Goal: Information Seeking & Learning: Learn about a topic

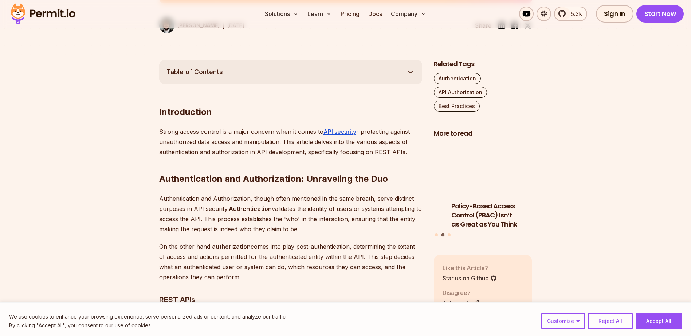
scroll to position [437, 0]
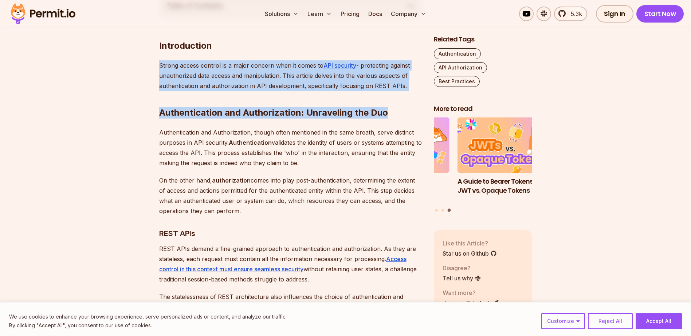
drag, startPoint x: 405, startPoint y: 87, endPoint x: 155, endPoint y: 63, distance: 250.5
drag, startPoint x: 155, startPoint y: 63, endPoint x: 205, endPoint y: 82, distance: 52.9
click at [205, 82] on p "Strong access control is a major concern when it comes to API security - protec…" at bounding box center [290, 75] width 263 height 31
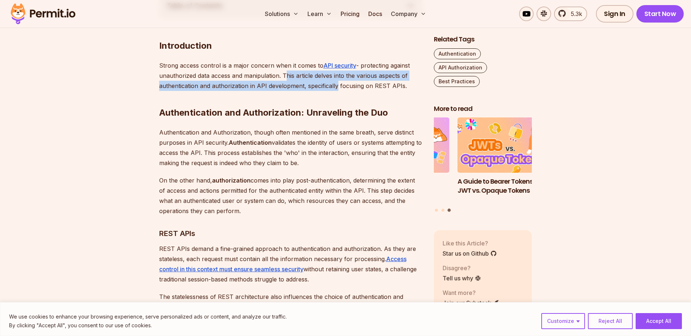
drag, startPoint x: 281, startPoint y: 75, endPoint x: 334, endPoint y: 82, distance: 53.2
click at [334, 82] on p "Strong access control is a major concern when it comes to API security - protec…" at bounding box center [290, 75] width 263 height 31
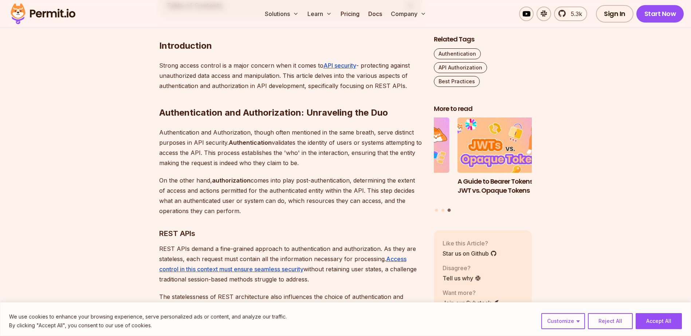
click at [308, 114] on strong "Authentication and Authorization: Unraveling the Duo" at bounding box center [273, 112] width 229 height 11
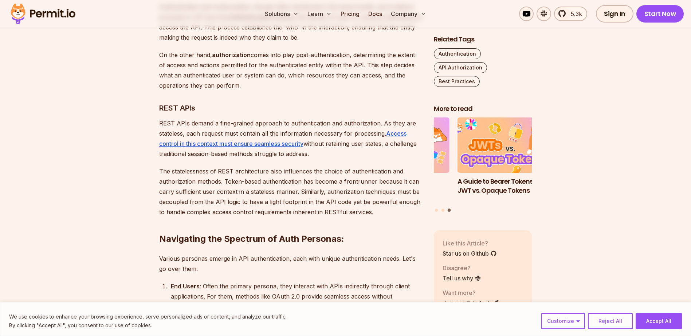
scroll to position [582, 0]
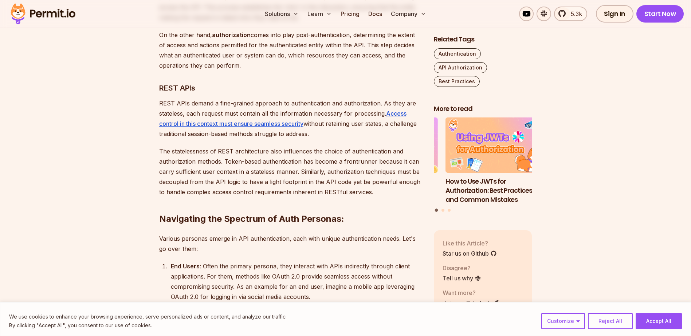
drag, startPoint x: 312, startPoint y: 135, endPoint x: 154, endPoint y: 105, distance: 160.4
click at [324, 132] on p "REST APIs demand a fine-grained approach to authentication and authorization. A…" at bounding box center [290, 118] width 263 height 41
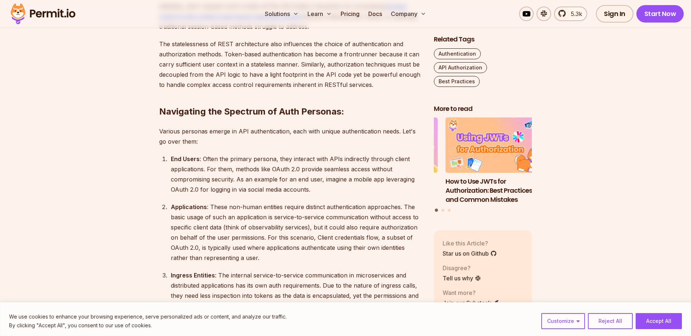
scroll to position [692, 0]
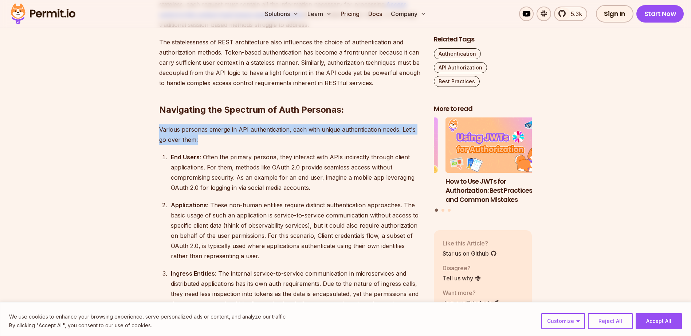
drag, startPoint x: 202, startPoint y: 140, endPoint x: 153, endPoint y: 132, distance: 49.3
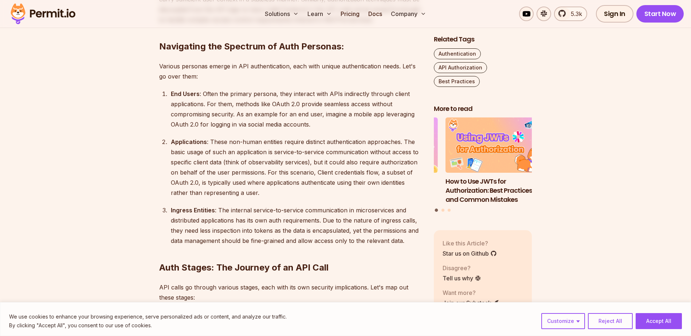
scroll to position [764, 0]
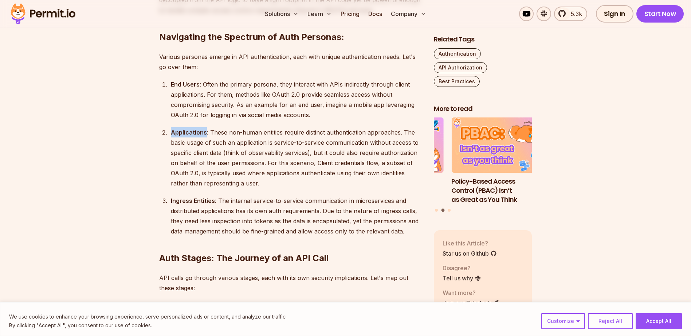
drag, startPoint x: 171, startPoint y: 132, endPoint x: 205, endPoint y: 133, distance: 33.9
click at [205, 133] on strong "Applications" at bounding box center [189, 132] width 36 height 7
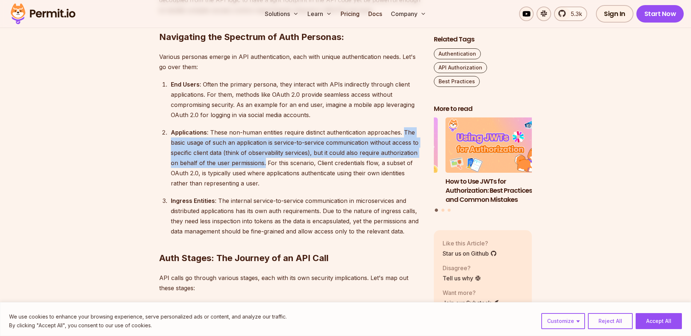
drag, startPoint x: 403, startPoint y: 132, endPoint x: 265, endPoint y: 163, distance: 141.5
click at [265, 163] on div "Applications : These non-human entities require distinct authentication approac…" at bounding box center [296, 157] width 251 height 61
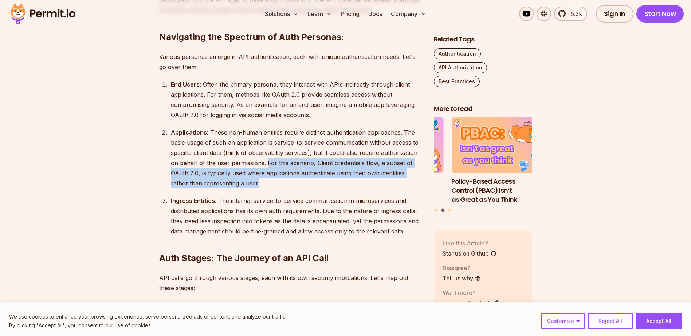
drag, startPoint x: 265, startPoint y: 163, endPoint x: 281, endPoint y: 183, distance: 25.6
click at [281, 183] on div "Applications : These non-human entities require distinct authentication approac…" at bounding box center [296, 157] width 251 height 61
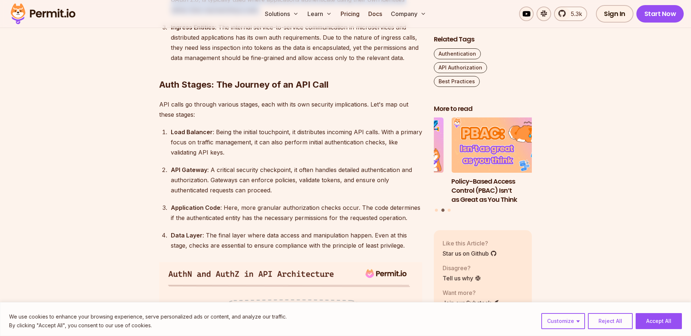
scroll to position [946, 0]
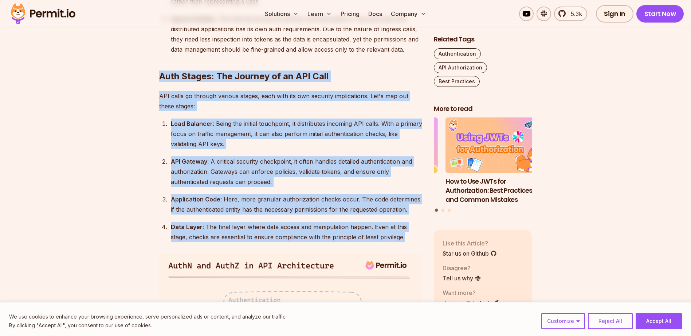
drag, startPoint x: 387, startPoint y: 238, endPoint x: 153, endPoint y: 76, distance: 284.7
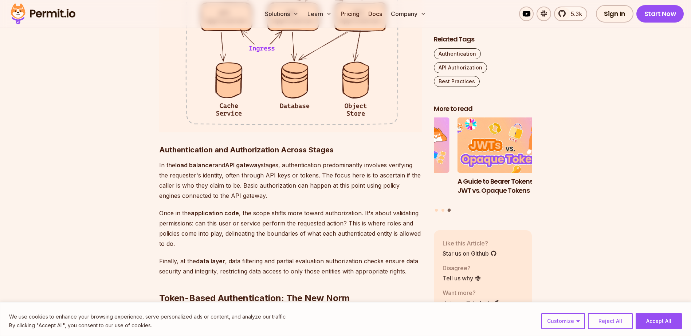
scroll to position [1383, 0]
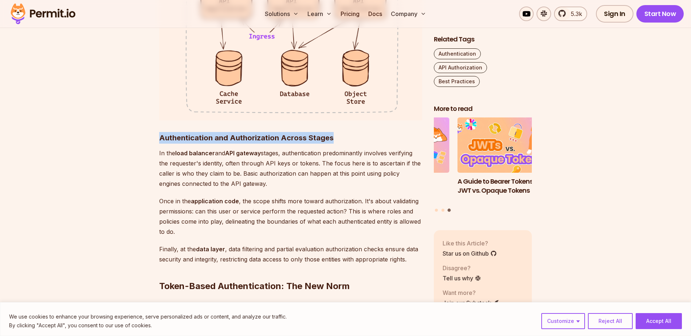
drag, startPoint x: 159, startPoint y: 137, endPoint x: 345, endPoint y: 138, distance: 185.6
click at [345, 138] on h3 "Authentication and Authorization Across Stages" at bounding box center [290, 138] width 263 height 12
click at [232, 135] on strong "Authentication and Authorization Across Stages" at bounding box center [246, 138] width 174 height 9
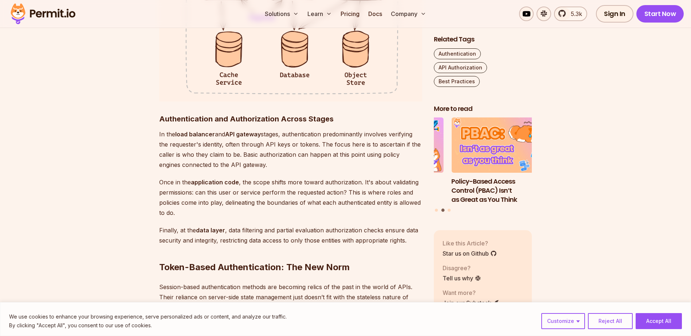
scroll to position [1456, 0]
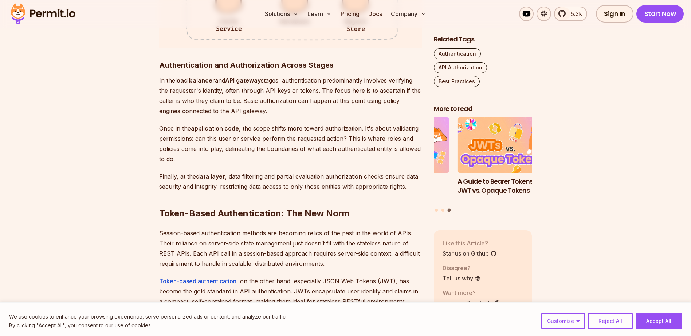
drag, startPoint x: 246, startPoint y: 112, endPoint x: 242, endPoint y: 101, distance: 11.5
click at [242, 101] on p "In the load balancer and API gateway stages, authentication predominantly invol…" at bounding box center [290, 95] width 263 height 41
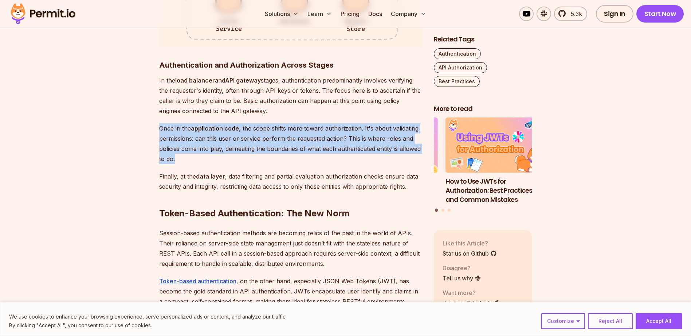
drag, startPoint x: 160, startPoint y: 128, endPoint x: 263, endPoint y: 156, distance: 106.8
click at [263, 156] on p "Once in the application code , the scope shifts more toward authorization. It's…" at bounding box center [290, 143] width 263 height 41
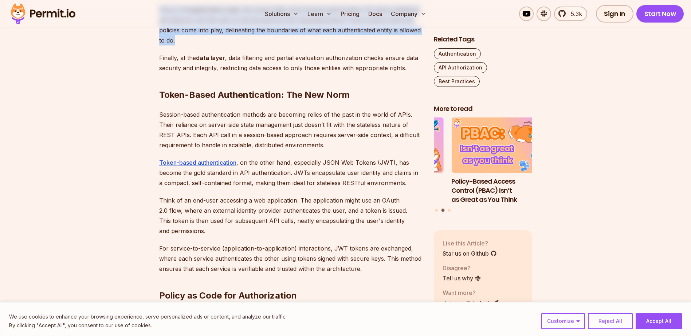
scroll to position [1602, 0]
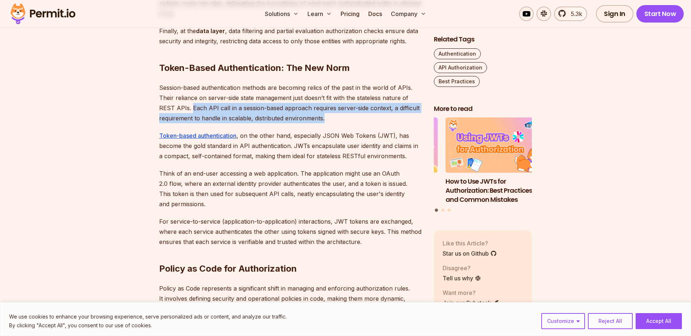
drag, startPoint x: 190, startPoint y: 108, endPoint x: 335, endPoint y: 119, distance: 144.9
click at [335, 119] on p "Session-based authentication methods are becoming relics of the past in the wor…" at bounding box center [290, 103] width 263 height 41
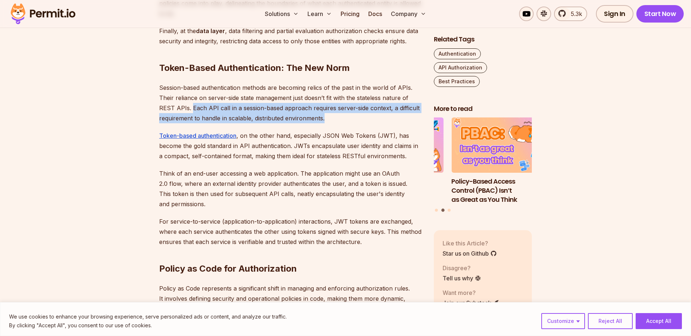
click at [329, 118] on p "Session-based authentication methods are becoming relics of the past in the wor…" at bounding box center [290, 103] width 263 height 41
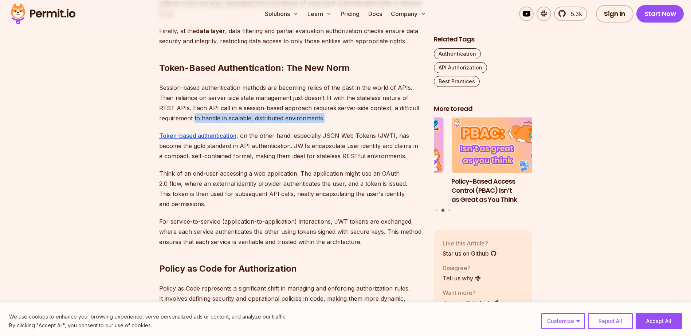
drag, startPoint x: 194, startPoint y: 118, endPoint x: 345, endPoint y: 120, distance: 150.7
click at [345, 120] on p "Session-based authentication methods are becoming relics of the past in the wor…" at bounding box center [290, 103] width 263 height 41
drag, startPoint x: 345, startPoint y: 120, endPoint x: 328, endPoint y: 119, distance: 17.1
click at [328, 119] on p "Session-based authentication methods are becoming relics of the past in the wor…" at bounding box center [290, 103] width 263 height 41
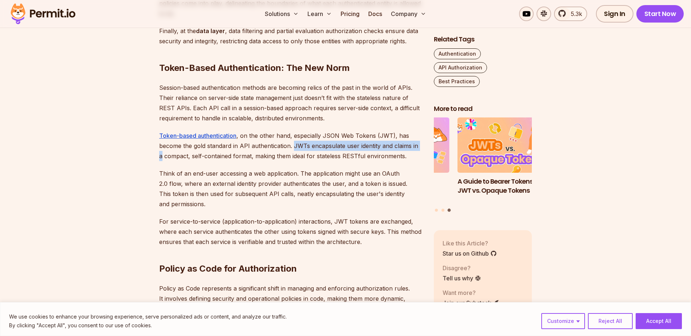
drag, startPoint x: 294, startPoint y: 146, endPoint x: 420, endPoint y: 148, distance: 126.0
click at [420, 148] on p "Token-based authentication , on the other hand, especially JSON Web Tokens (JWT…" at bounding box center [290, 146] width 263 height 31
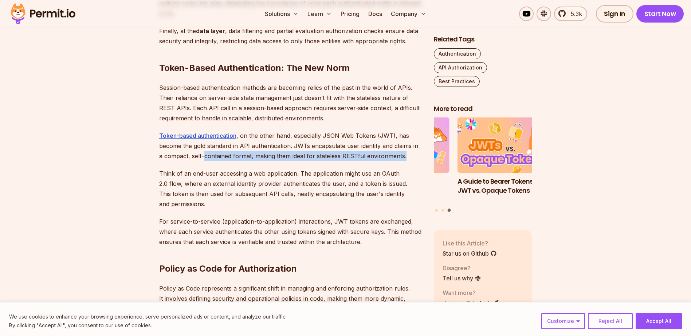
drag, startPoint x: 198, startPoint y: 155, endPoint x: 401, endPoint y: 158, distance: 202.4
click at [401, 158] on p "Token-based authentication , on the other hand, especially JSON Web Tokens (JWT…" at bounding box center [290, 146] width 263 height 31
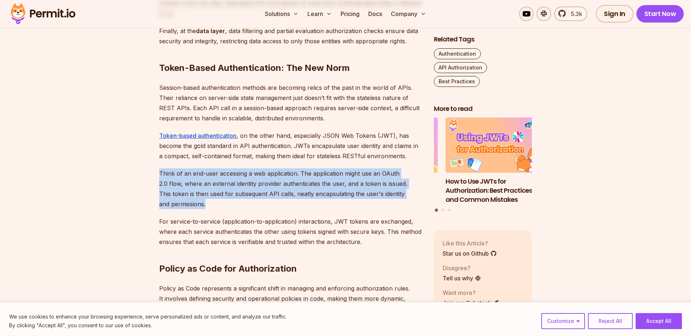
drag, startPoint x: 227, startPoint y: 202, endPoint x: 160, endPoint y: 176, distance: 71.7
click at [160, 176] on p "Think of an end-user accessing a web application. The application might use an …" at bounding box center [290, 189] width 263 height 41
click at [376, 175] on p "Think of an end-user accessing a web application. The application might use an …" at bounding box center [290, 189] width 263 height 41
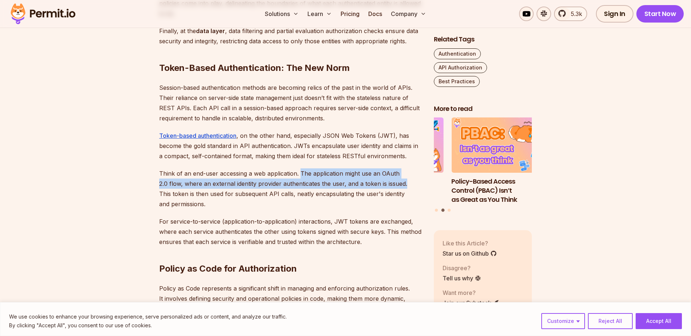
drag, startPoint x: 405, startPoint y: 185, endPoint x: 300, endPoint y: 176, distance: 105.6
click at [300, 176] on p "Think of an end-user accessing a web application. The application might use an …" at bounding box center [290, 189] width 263 height 41
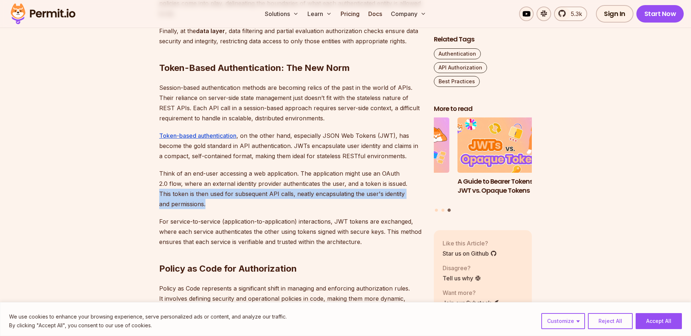
drag, startPoint x: 219, startPoint y: 204, endPoint x: 157, endPoint y: 193, distance: 63.3
click at [157, 193] on section "Table of Contents Introduction Strong access control is a major concern when it…" at bounding box center [345, 173] width 691 height 2689
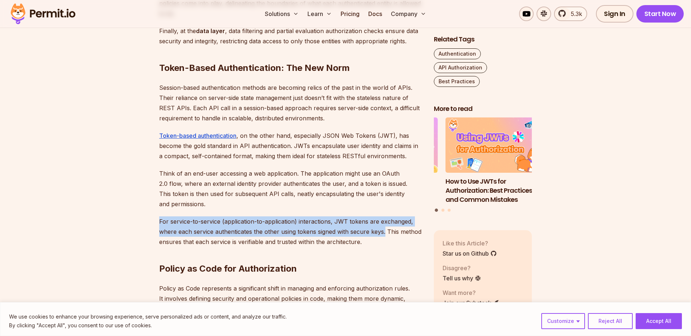
drag, startPoint x: 384, startPoint y: 233, endPoint x: 155, endPoint y: 223, distance: 228.8
click at [155, 223] on section "Table of Contents Introduction Strong access control is a major concern when it…" at bounding box center [345, 173] width 691 height 2689
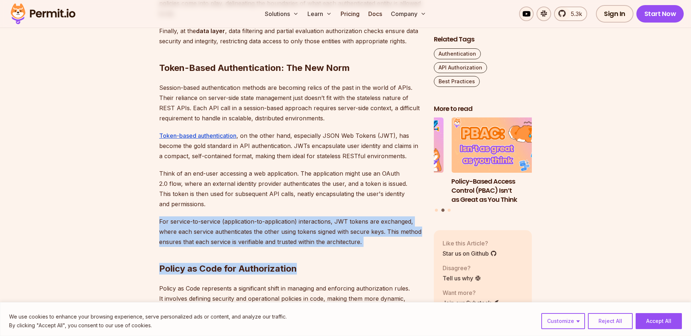
drag, startPoint x: 363, startPoint y: 242, endPoint x: 159, endPoint y: 221, distance: 204.2
click at [159, 221] on div "Introduction Strong access control is a major concern when it comes to API secu…" at bounding box center [290, 117] width 263 height 2501
click at [159, 221] on p "For service-to-service (application-to-application) interactions, JWT tokens ar…" at bounding box center [290, 232] width 263 height 31
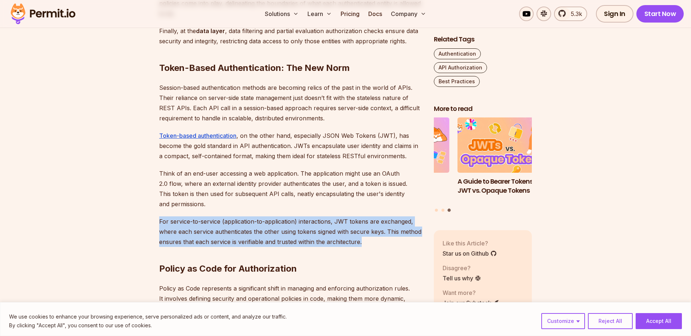
drag, startPoint x: 159, startPoint y: 221, endPoint x: 360, endPoint y: 244, distance: 202.6
click at [360, 244] on p "For service-to-service (application-to-application) interactions, JWT tokens ar…" at bounding box center [290, 232] width 263 height 31
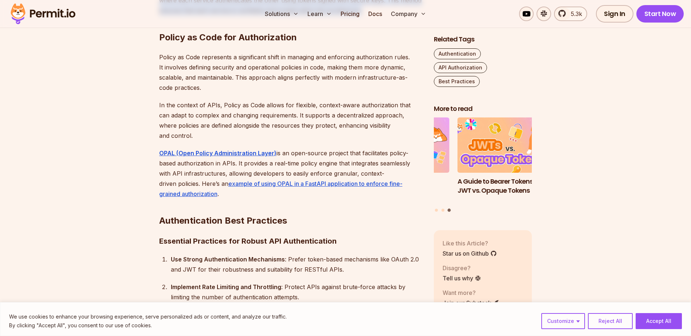
scroll to position [1820, 0]
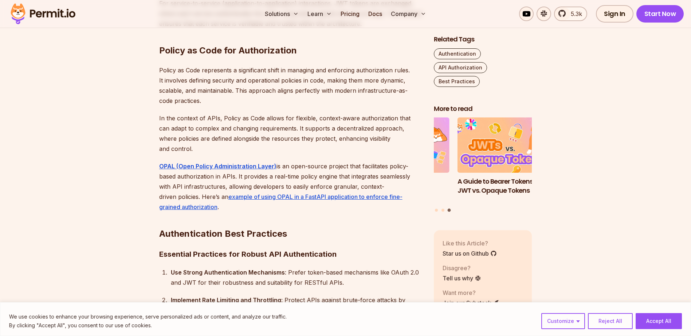
click at [262, 199] on h2 "Authentication Best Practices" at bounding box center [290, 219] width 263 height 41
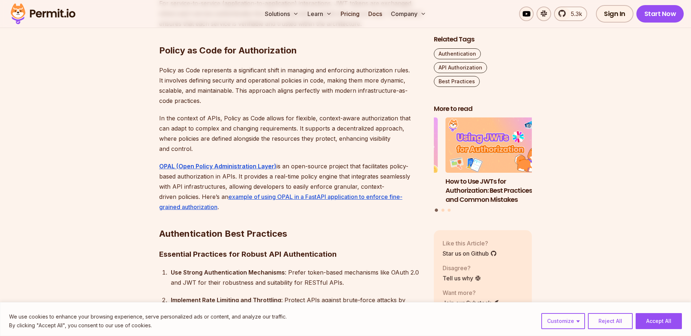
click at [310, 138] on p "In the context of APIs, Policy as Code allows for flexible, context-aware autho…" at bounding box center [290, 133] width 263 height 41
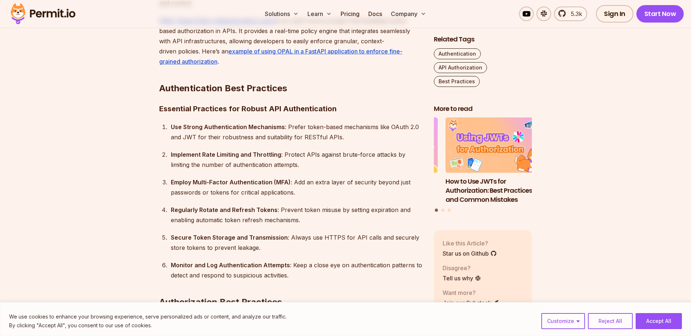
scroll to position [2002, 0]
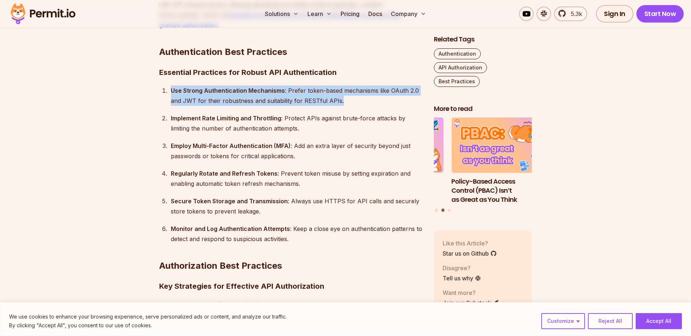
drag, startPoint x: 343, startPoint y: 91, endPoint x: 163, endPoint y: 81, distance: 180.8
click at [169, 86] on li "Use Strong Authentication Mechanisms : Prefer token-based mechanisms like OAuth…" at bounding box center [295, 96] width 253 height 20
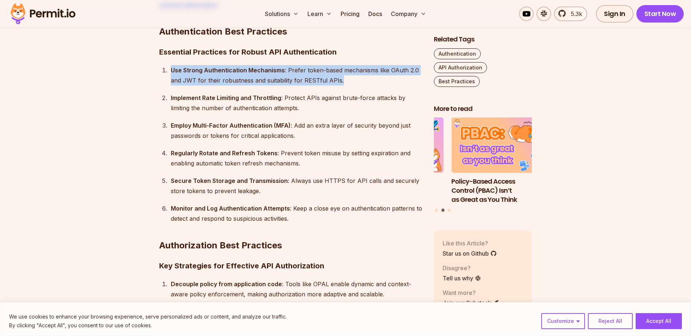
scroll to position [2075, 0]
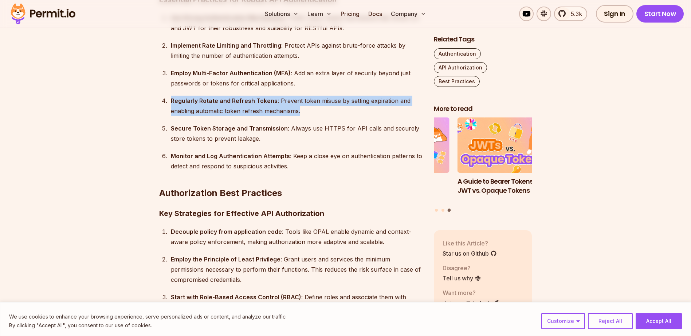
drag, startPoint x: 309, startPoint y: 102, endPoint x: 166, endPoint y: 91, distance: 143.1
click at [169, 96] on li "Regularly Rotate and Refresh Tokens : Prevent token misuse by setting expiratio…" at bounding box center [295, 106] width 253 height 20
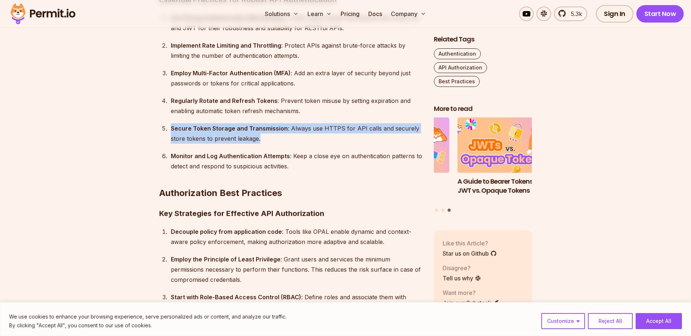
drag, startPoint x: 266, startPoint y: 128, endPoint x: 159, endPoint y: 116, distance: 108.0
click at [159, 116] on ol "Use Strong Authentication Mechanisms : Prefer token-based mechanisms like OAuth…" at bounding box center [290, 92] width 263 height 159
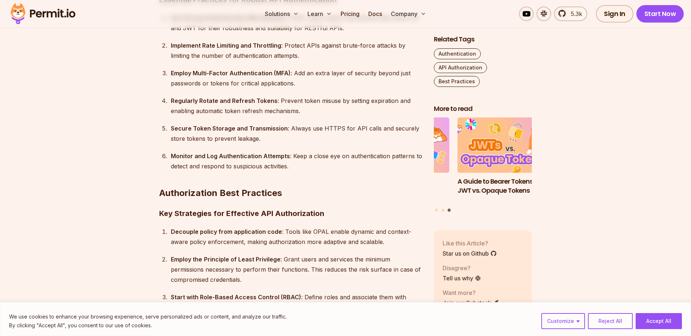
click at [298, 158] on h2 "Authorization Best Practices" at bounding box center [290, 178] width 263 height 41
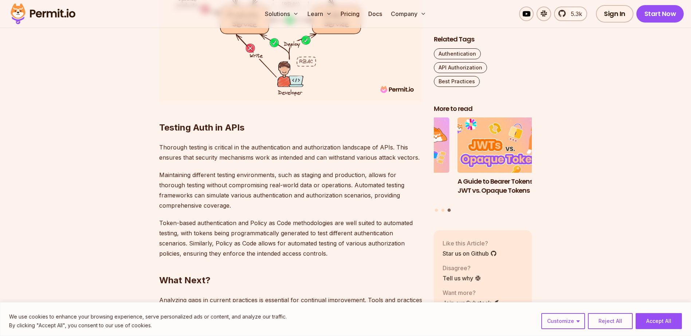
scroll to position [2657, 0]
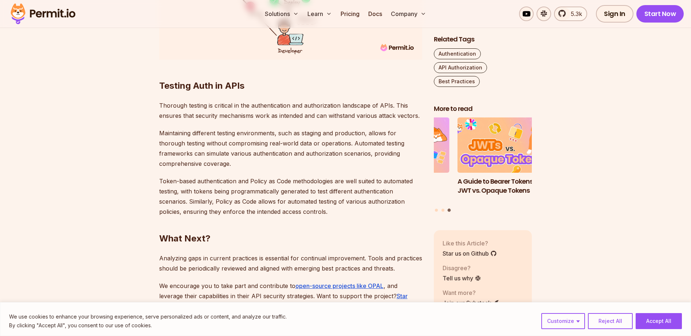
click at [332, 204] on h2 "What Next?" at bounding box center [290, 224] width 263 height 41
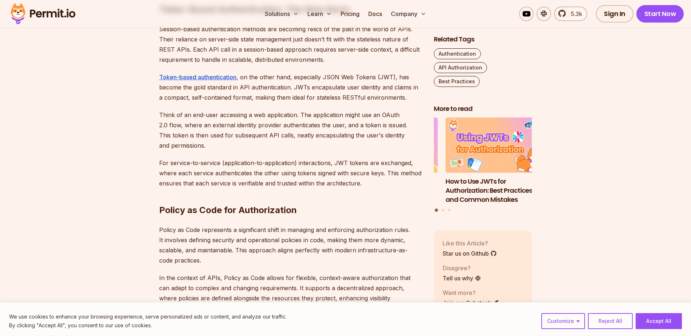
scroll to position [1602, 0]
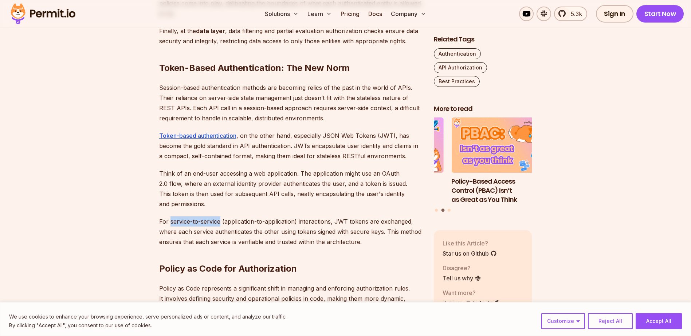
drag, startPoint x: 220, startPoint y: 222, endPoint x: 170, endPoint y: 222, distance: 50.6
click at [170, 222] on p "For service-to-service (application-to-application) interactions, JWT tokens ar…" at bounding box center [290, 232] width 263 height 31
copy p "service-to-service"
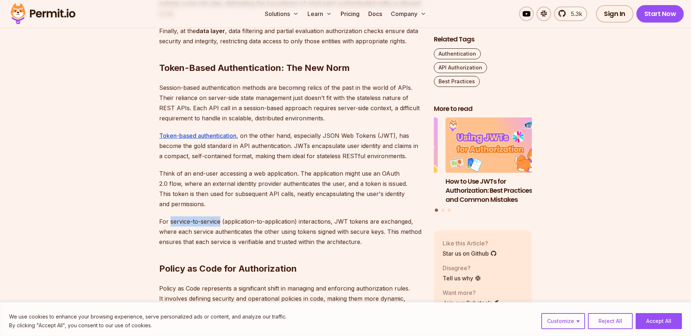
click at [217, 221] on p "For service-to-service (application-to-application) interactions, JWT tokens ar…" at bounding box center [290, 232] width 263 height 31
click at [275, 67] on strong "Token-Based Authentication: The New Norm" at bounding box center [254, 68] width 190 height 11
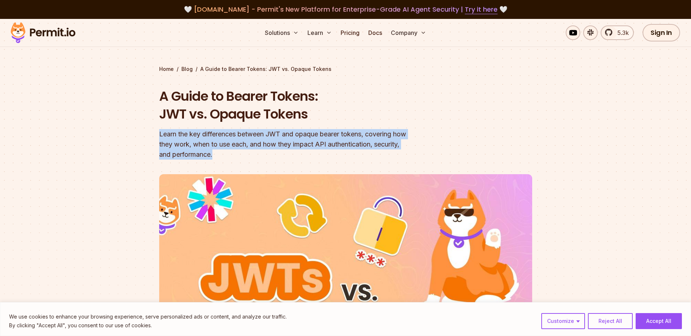
drag, startPoint x: 217, startPoint y: 153, endPoint x: 153, endPoint y: 134, distance: 66.8
click at [153, 134] on section "Home / Blog / A Guide to Bearer Tokens: JWT vs. Opaque Tokens A Guide to Bearer…" at bounding box center [345, 230] width 691 height 422
drag, startPoint x: 153, startPoint y: 134, endPoint x: 276, endPoint y: 156, distance: 125.3
click at [276, 156] on div "Learn the key differences between JWT and opaque bearer tokens, covering how th…" at bounding box center [299, 144] width 280 height 31
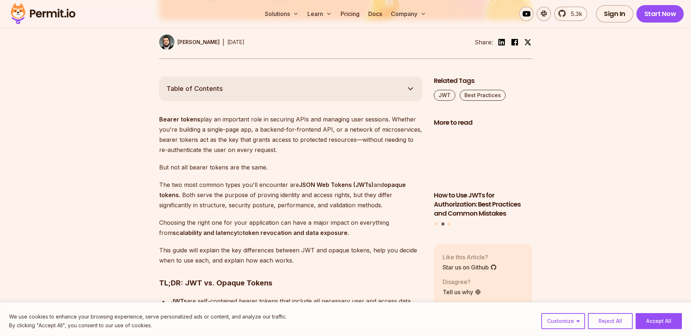
scroll to position [437, 0]
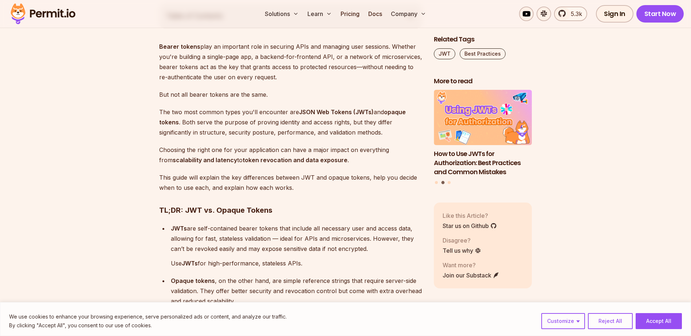
click at [280, 78] on p "Bearer tokens play an important role in securing APIs and managing user session…" at bounding box center [290, 61] width 263 height 41
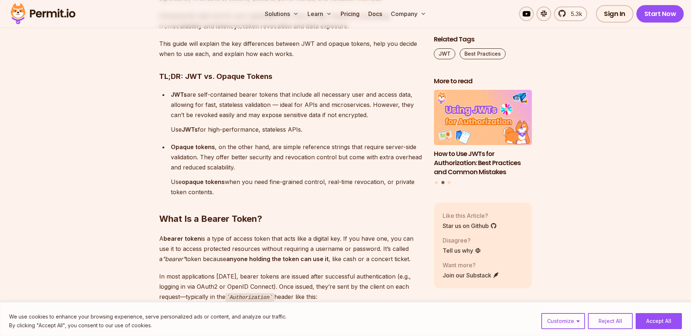
scroll to position [582, 0]
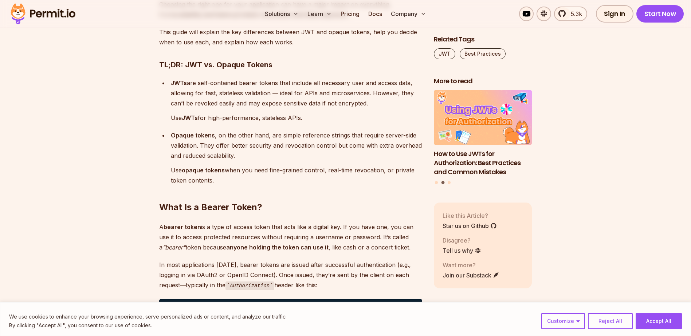
drag, startPoint x: 305, startPoint y: 119, endPoint x: 156, endPoint y: 67, distance: 157.6
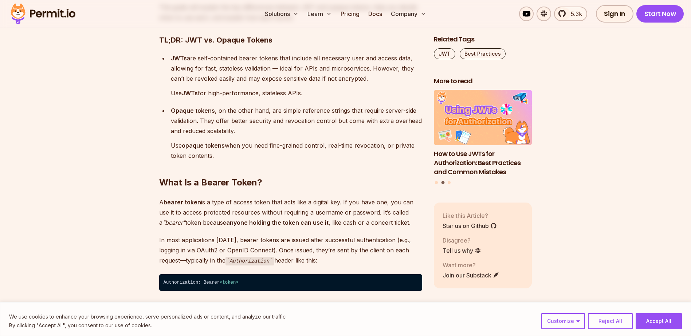
scroll to position [619, 0]
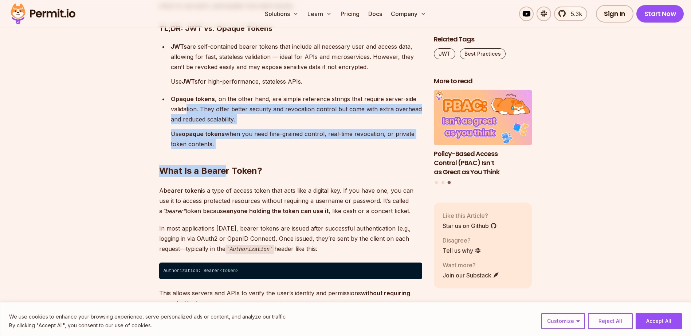
drag, startPoint x: 226, startPoint y: 143, endPoint x: 186, endPoint y: 105, distance: 55.6
click at [284, 122] on p "Opaque tokens , on the other hand, are simple reference strings that require se…" at bounding box center [296, 109] width 251 height 31
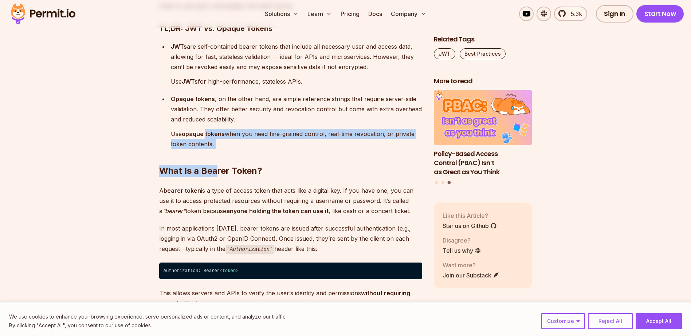
drag, startPoint x: 217, startPoint y: 143, endPoint x: 206, endPoint y: 132, distance: 15.4
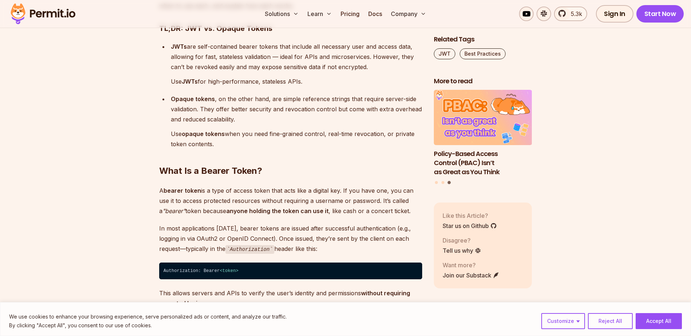
drag, startPoint x: 206, startPoint y: 132, endPoint x: 177, endPoint y: 108, distance: 38.0
click at [177, 108] on p "Opaque tokens , on the other hand, are simple reference strings that require se…" at bounding box center [296, 109] width 251 height 31
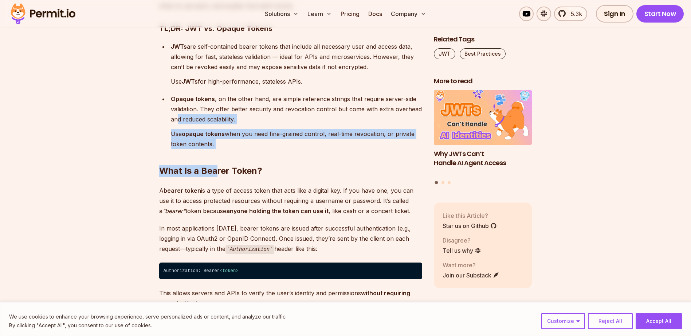
drag, startPoint x: 214, startPoint y: 144, endPoint x: 177, endPoint y: 111, distance: 49.5
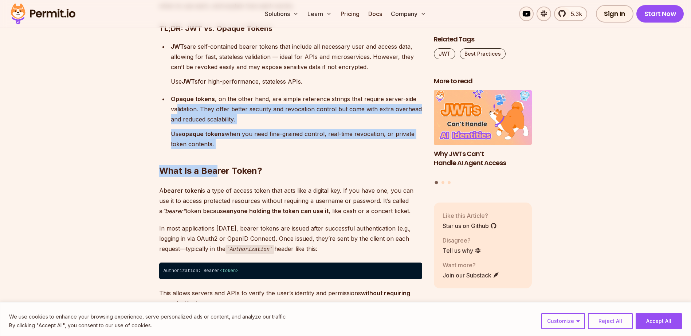
drag, startPoint x: 177, startPoint y: 111, endPoint x: 213, endPoint y: 144, distance: 48.4
click at [213, 144] on div "Opaque tokens , on the other hand, are simple reference strings that require se…" at bounding box center [296, 121] width 251 height 55
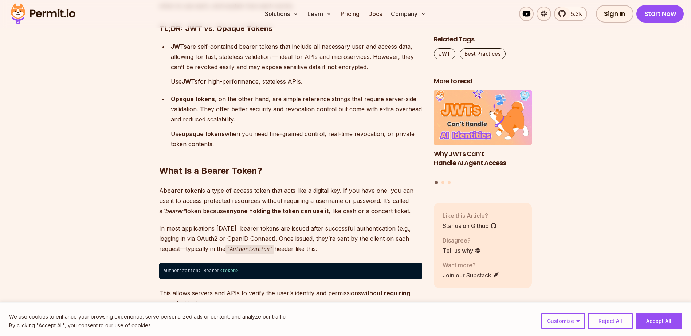
drag, startPoint x: 213, startPoint y: 144, endPoint x: 293, endPoint y: 150, distance: 80.0
click at [292, 150] on h2 "What Is a Bearer Token?" at bounding box center [290, 156] width 263 height 41
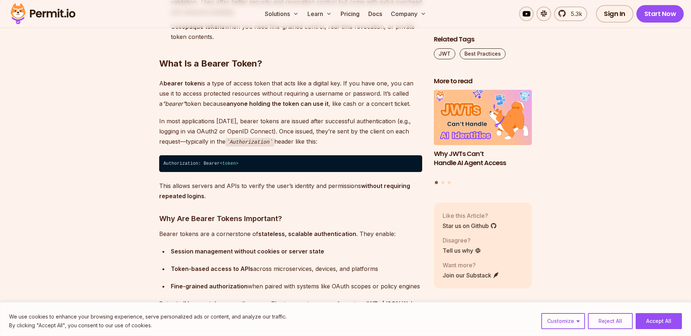
scroll to position [728, 0]
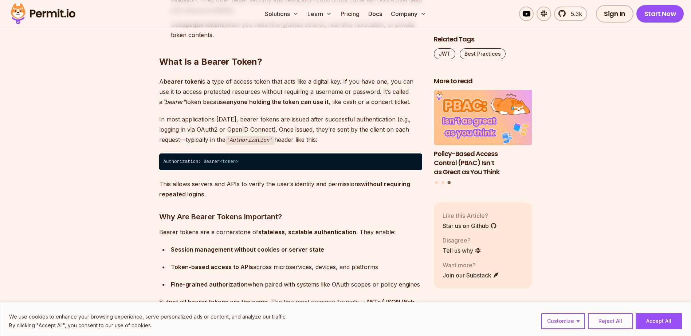
click at [294, 218] on h3 "Why Are Bearer Tokens Important?" at bounding box center [290, 217] width 263 height 12
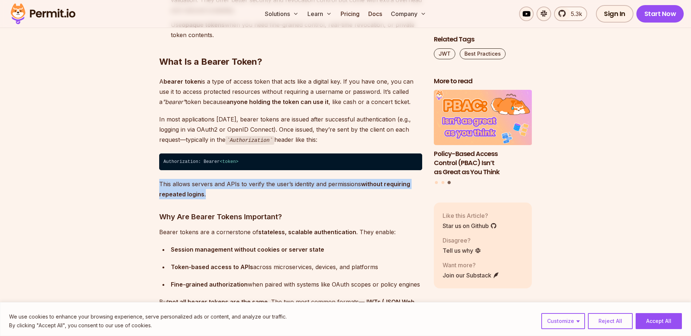
drag, startPoint x: 207, startPoint y: 195, endPoint x: 160, endPoint y: 185, distance: 48.5
click at [160, 185] on p "This allows servers and APIs to verify the user’s identity and permissions with…" at bounding box center [290, 189] width 263 height 20
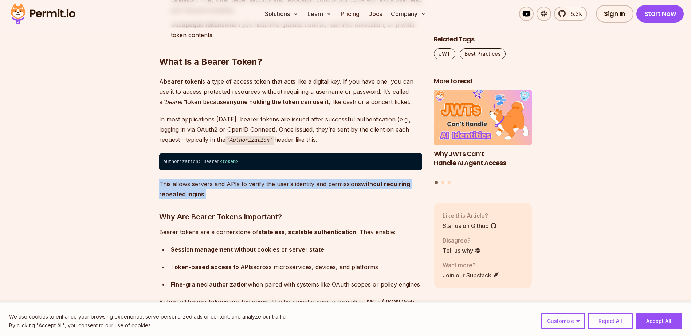
click at [225, 195] on p "This allows servers and APIs to verify the user’s identity and permissions with…" at bounding box center [290, 189] width 263 height 20
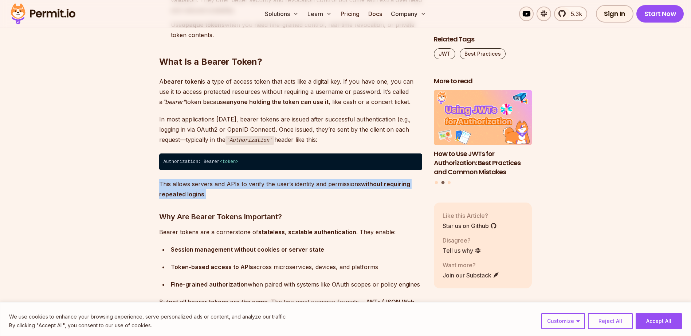
drag, startPoint x: 206, startPoint y: 194, endPoint x: 154, endPoint y: 185, distance: 52.5
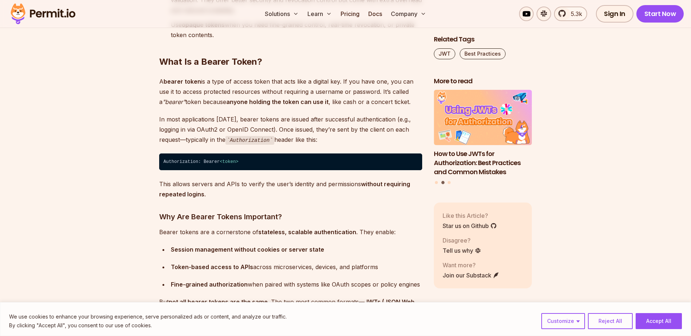
drag, startPoint x: 154, startPoint y: 185, endPoint x: 294, endPoint y: 212, distance: 142.1
click at [294, 212] on h3 "Why Are Bearer Tokens Important?" at bounding box center [290, 217] width 263 height 12
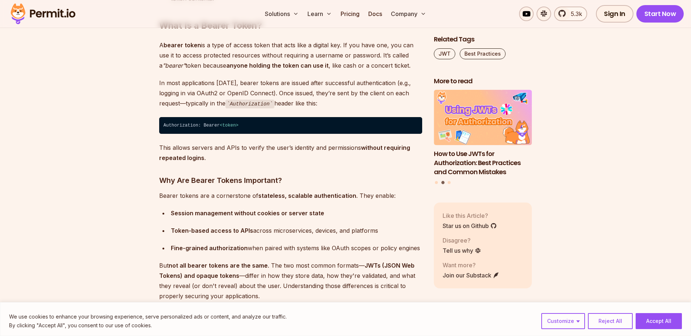
scroll to position [801, 0]
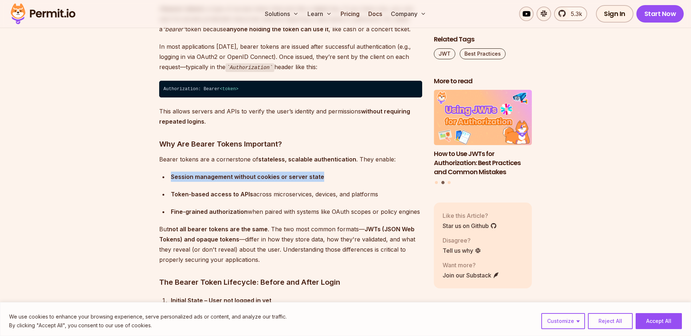
drag, startPoint x: 171, startPoint y: 177, endPoint x: 340, endPoint y: 179, distance: 169.6
click at [340, 179] on div "Session management without cookies or server state" at bounding box center [296, 177] width 251 height 10
drag, startPoint x: 169, startPoint y: 194, endPoint x: 389, endPoint y: 192, distance: 220.2
click at [389, 192] on li "Token-based access to APIs across microservices, devices, and platforms" at bounding box center [295, 194] width 253 height 10
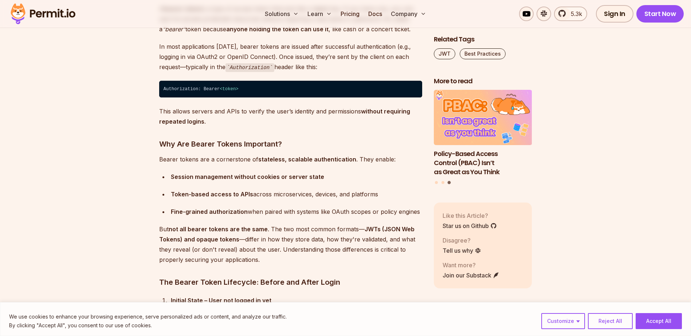
click at [296, 213] on div "Fine-grained authorization when paired with systems like OAuth scopes or policy…" at bounding box center [296, 212] width 251 height 10
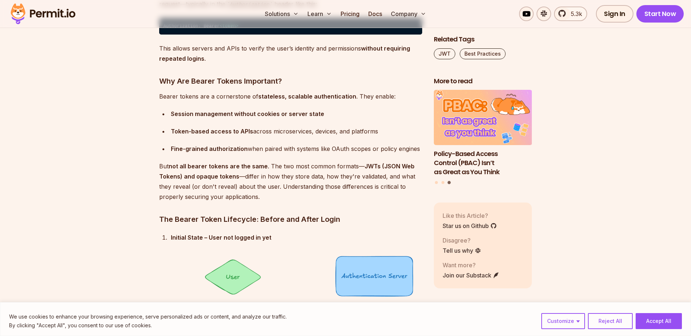
scroll to position [874, 0]
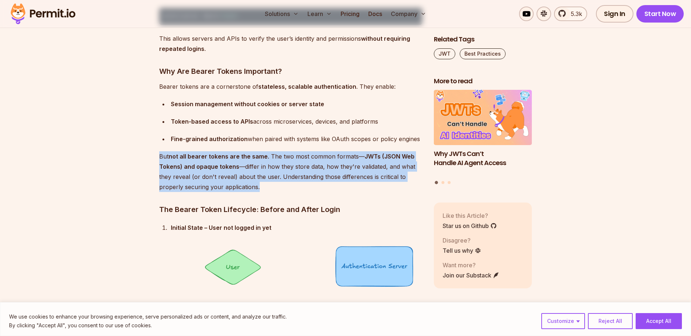
drag, startPoint x: 289, startPoint y: 186, endPoint x: 157, endPoint y: 156, distance: 135.5
click at [285, 186] on p "But not all bearer tokens are the same . The two most common formats— JWTs (JSO…" at bounding box center [290, 171] width 263 height 41
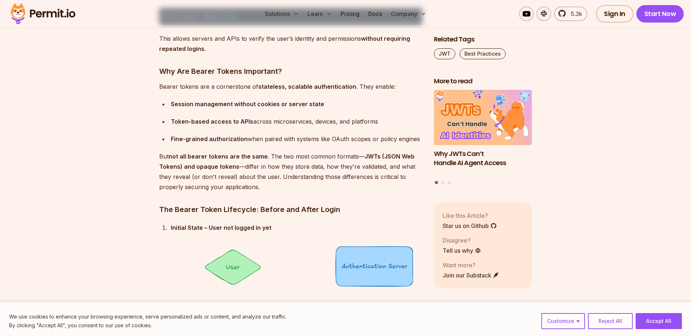
click at [270, 187] on p "But not all bearer tokens are the same . The two most common formats— JWTs (JSO…" at bounding box center [290, 171] width 263 height 41
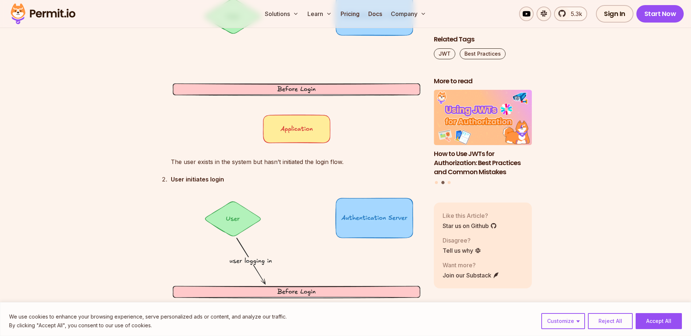
scroll to position [1128, 0]
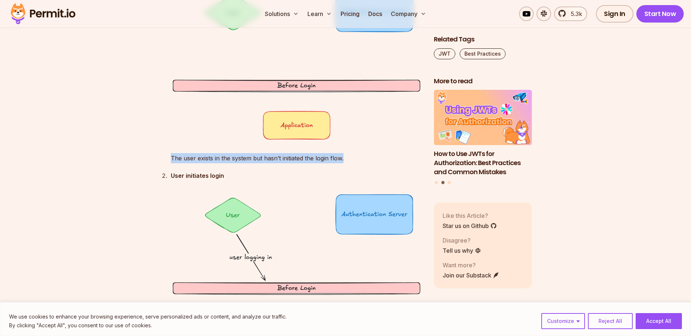
drag, startPoint x: 170, startPoint y: 159, endPoint x: 347, endPoint y: 158, distance: 176.9
click at [347, 158] on li "Initial State – User not logged in yet The user exists in the system but hasn’t…" at bounding box center [295, 65] width 253 height 195
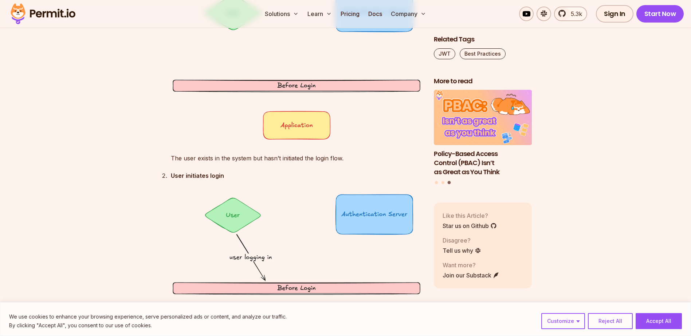
drag, startPoint x: 347, startPoint y: 158, endPoint x: 298, endPoint y: 174, distance: 51.3
click at [298, 174] on p "User initiates login" at bounding box center [296, 176] width 251 height 10
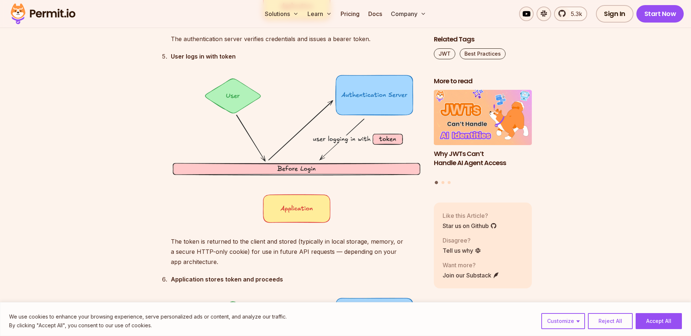
scroll to position [1966, 0]
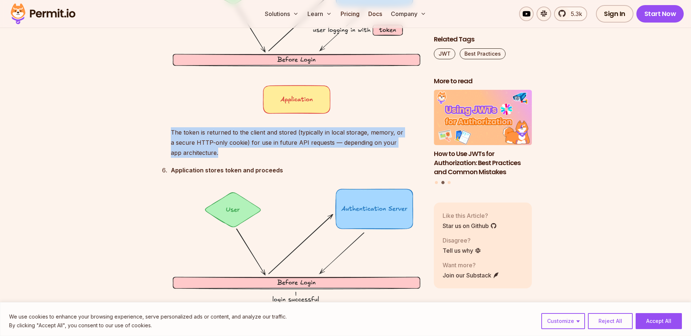
drag, startPoint x: 227, startPoint y: 154, endPoint x: 161, endPoint y: 135, distance: 68.5
click at [231, 154] on p "The token is returned to the client and stored (typically in local storage, mem…" at bounding box center [296, 142] width 251 height 31
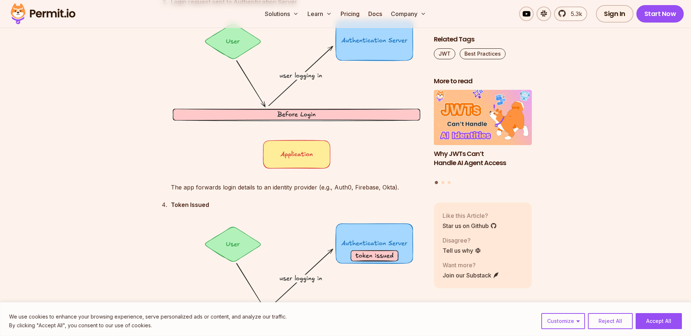
scroll to position [1492, 0]
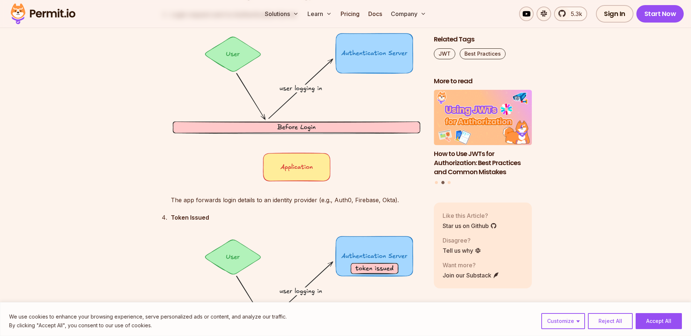
click at [399, 201] on p "The app forwards login details to an identity provider (e.g., Auth0, Firebase, …" at bounding box center [296, 200] width 251 height 10
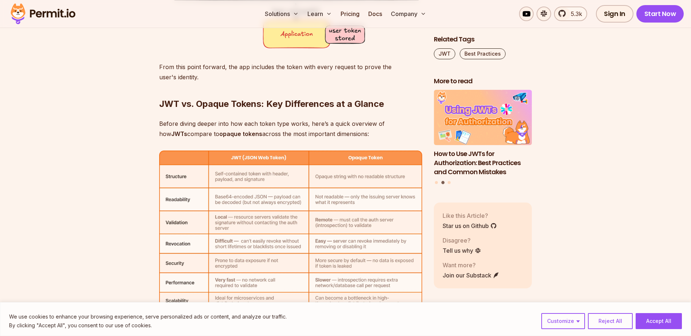
scroll to position [2257, 0]
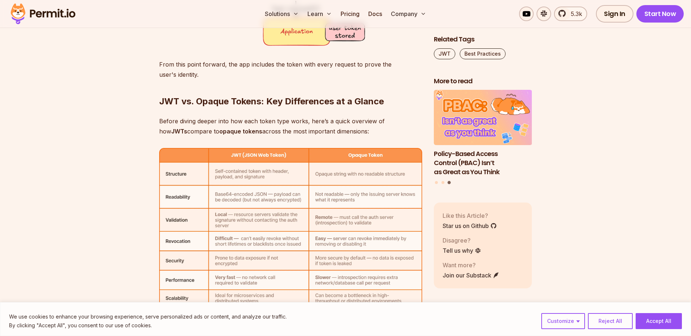
drag, startPoint x: 347, startPoint y: 132, endPoint x: 134, endPoint y: 118, distance: 213.4
click at [358, 131] on p "Before diving deeper into how each token type works, here’s a quick overview of…" at bounding box center [290, 126] width 263 height 20
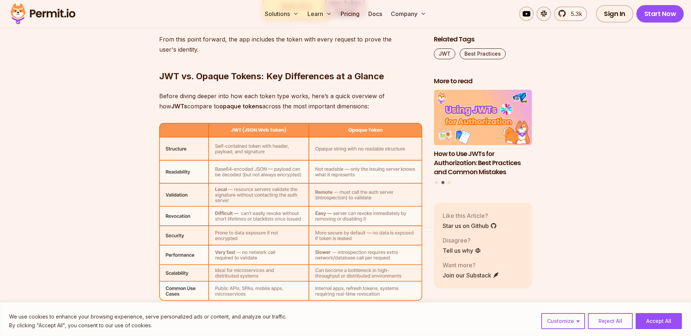
scroll to position [2293, 0]
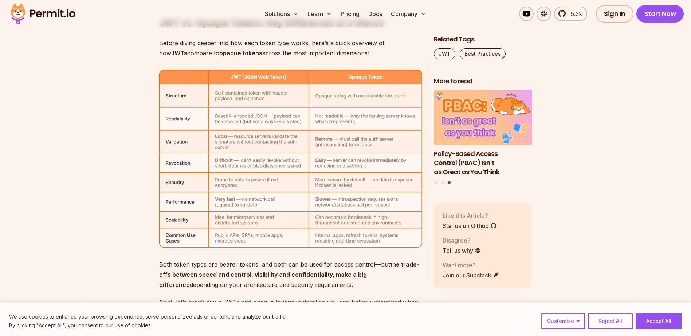
scroll to position [2366, 0]
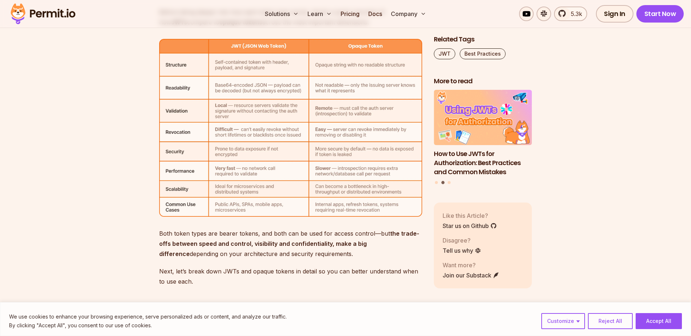
click at [177, 234] on p "Both token types are bearer tokens, and both can be used for access control—but…" at bounding box center [290, 244] width 263 height 31
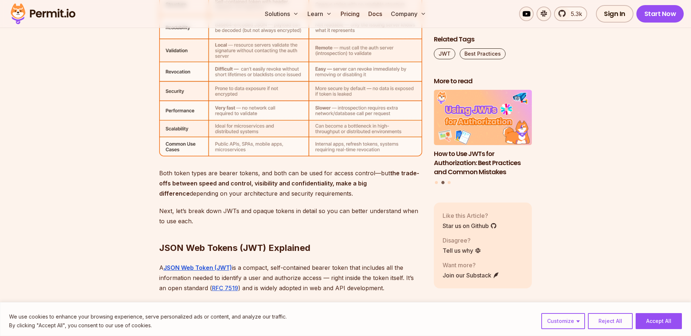
scroll to position [2439, 0]
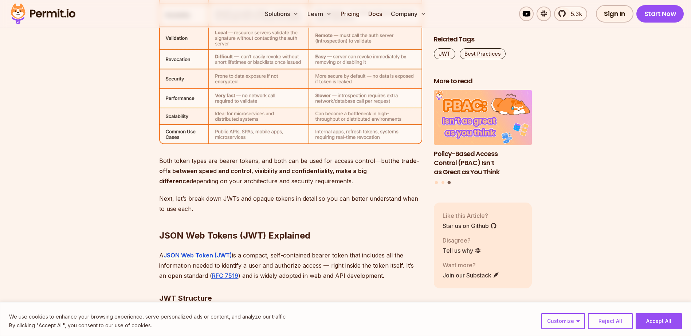
click at [331, 182] on p "Both token types are bearer tokens, and both can be used for access control—but…" at bounding box center [290, 171] width 263 height 31
click at [205, 204] on h2 "JSON Web Tokens (JWT) Explained" at bounding box center [290, 221] width 263 height 41
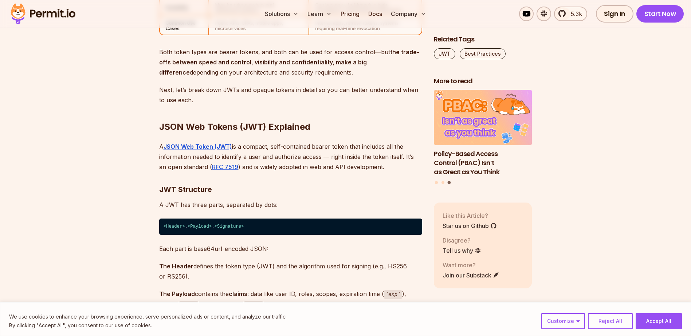
scroll to position [2548, 0]
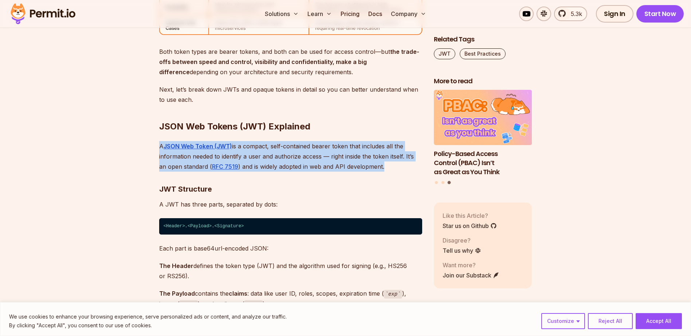
drag, startPoint x: 379, startPoint y: 167, endPoint x: 145, endPoint y: 147, distance: 235.3
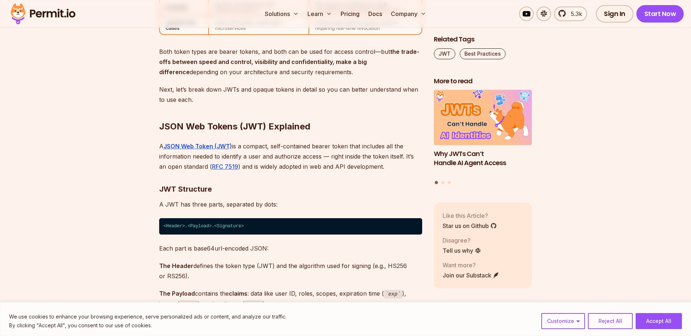
click at [258, 189] on h3 "JWT Structure" at bounding box center [290, 189] width 263 height 12
click at [377, 167] on p "A JSON Web Token (JWT) is a compact, self-contained bearer token that includes …" at bounding box center [290, 156] width 263 height 31
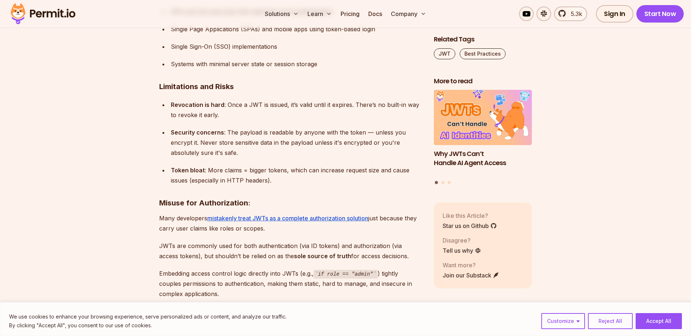
scroll to position [3094, 0]
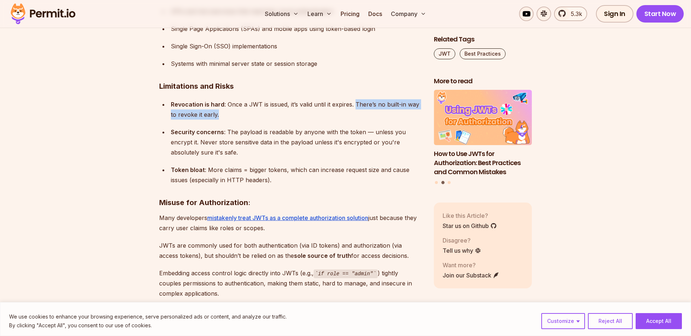
drag, startPoint x: 354, startPoint y: 105, endPoint x: 355, endPoint y: 111, distance: 5.6
click at [355, 111] on div "Revocation is hard : Once a JWT is issued, it’s valid until it expires. There’s…" at bounding box center [296, 109] width 251 height 20
click at [225, 116] on div "Revocation is hard : Once a JWT is issued, it’s valid until it expires. There’s…" at bounding box center [296, 109] width 251 height 20
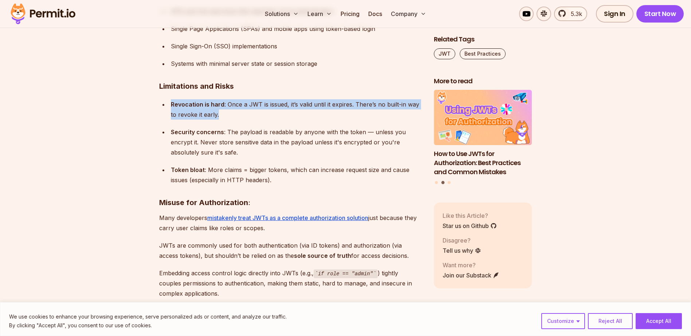
drag, startPoint x: 220, startPoint y: 115, endPoint x: 171, endPoint y: 105, distance: 49.5
click at [171, 105] on div "Revocation is hard : Once a JWT is issued, it’s valid until it expires. There’s…" at bounding box center [296, 109] width 251 height 20
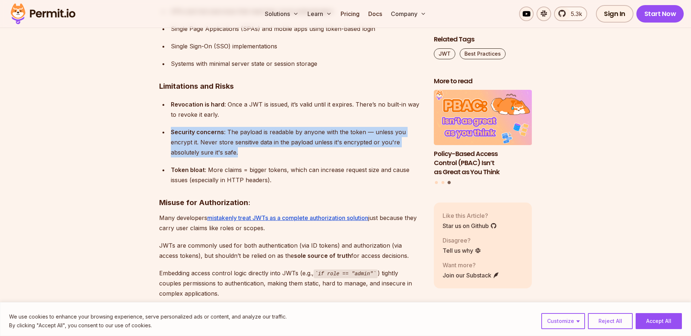
drag, startPoint x: 171, startPoint y: 105, endPoint x: 250, endPoint y: 154, distance: 93.2
click at [250, 154] on li "Security concerns : The payload is readable by anyone with the token — unless y…" at bounding box center [295, 142] width 253 height 31
click at [201, 143] on div "Security concerns : The payload is readable by anyone with the token — unless y…" at bounding box center [296, 142] width 251 height 31
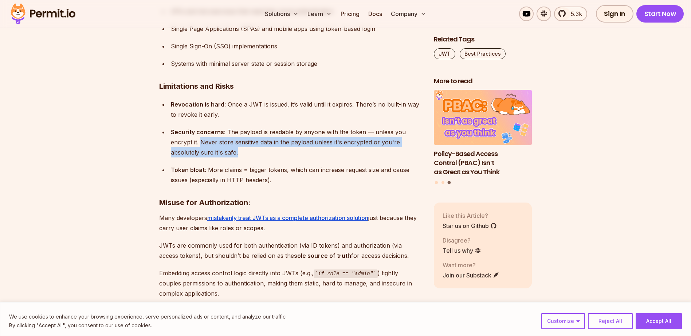
drag, startPoint x: 201, startPoint y: 143, endPoint x: 244, endPoint y: 152, distance: 44.5
click at [244, 152] on div "Security concerns : The payload is readable by anyone with the token — unless y…" at bounding box center [296, 142] width 251 height 31
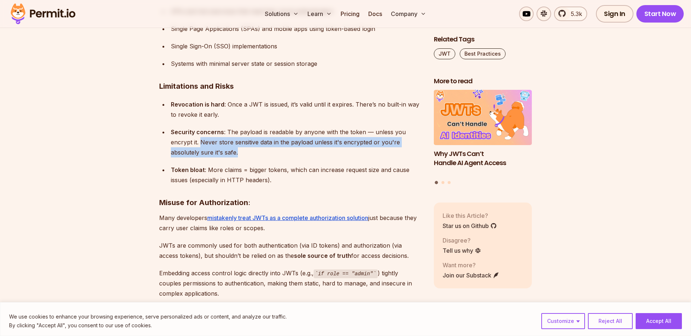
click at [243, 154] on div "Security concerns : The payload is readable by anyone with the token — unless y…" at bounding box center [296, 142] width 251 height 31
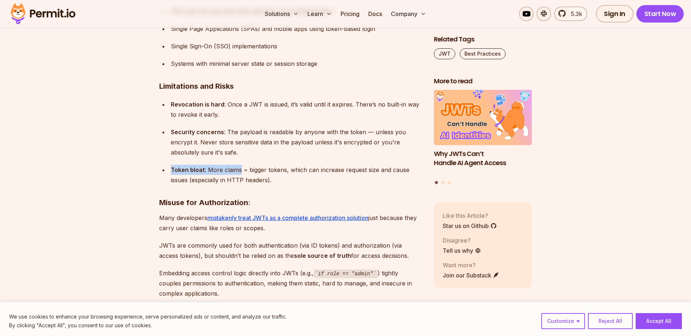
drag, startPoint x: 171, startPoint y: 170, endPoint x: 241, endPoint y: 169, distance: 69.2
click at [241, 169] on div "Token bloat : More claims = bigger tokens, which can increase request size and …" at bounding box center [296, 175] width 251 height 20
click at [290, 179] on div "Token bloat : More claims = bigger tokens, which can increase request size and …" at bounding box center [296, 175] width 251 height 20
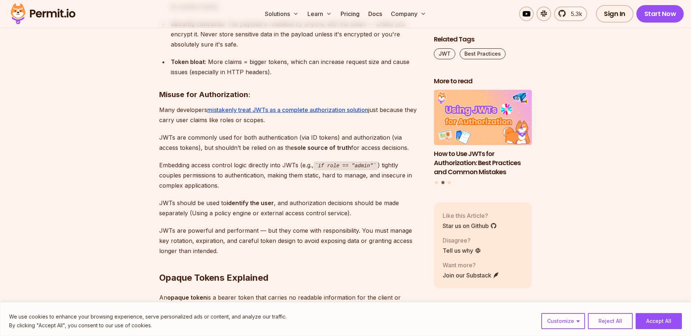
scroll to position [3203, 0]
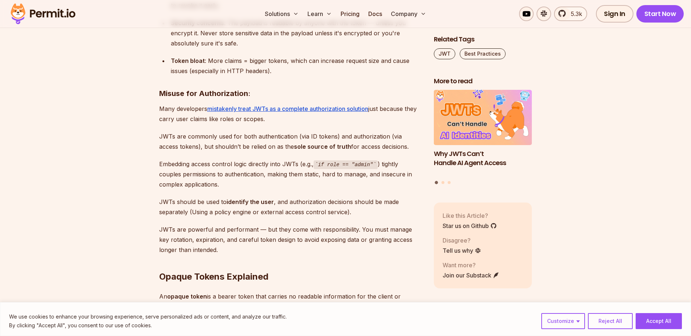
drag, startPoint x: 160, startPoint y: 137, endPoint x: 393, endPoint y: 147, distance: 233.6
click at [393, 147] on p "JWTs are commonly used for both authentication (via ID tokens) and authorizatio…" at bounding box center [290, 141] width 263 height 20
drag, startPoint x: 159, startPoint y: 164, endPoint x: 282, endPoint y: 162, distance: 123.0
click at [282, 162] on p "Embedding access control logic directly into JWTs (e.g., if role == "admin" ) t…" at bounding box center [290, 174] width 263 height 31
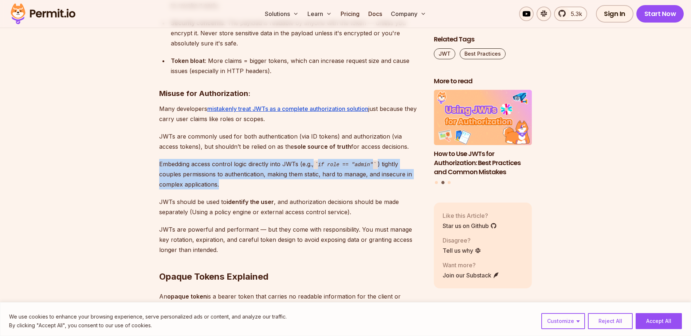
drag, startPoint x: 229, startPoint y: 183, endPoint x: 155, endPoint y: 166, distance: 75.7
click at [155, 166] on section "Table of Contents Bearer tokens play an important role in securing APIs and man…" at bounding box center [345, 279] width 691 height 6084
click at [230, 185] on p "Embedding access control logic directly into JWTs (e.g., if role == "admin" ) t…" at bounding box center [290, 174] width 263 height 31
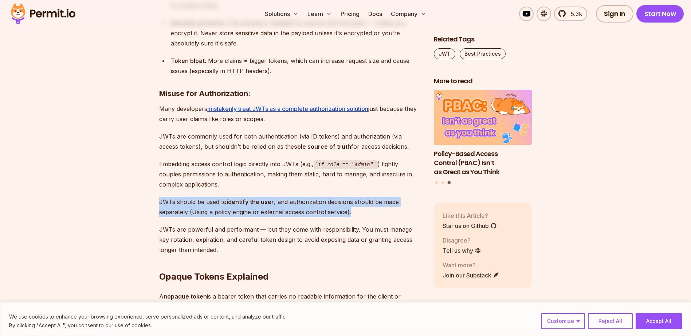
drag, startPoint x: 156, startPoint y: 202, endPoint x: 365, endPoint y: 212, distance: 209.5
click at [365, 212] on section "Table of Contents Bearer tokens play an important role in securing APIs and man…" at bounding box center [345, 279] width 691 height 6084
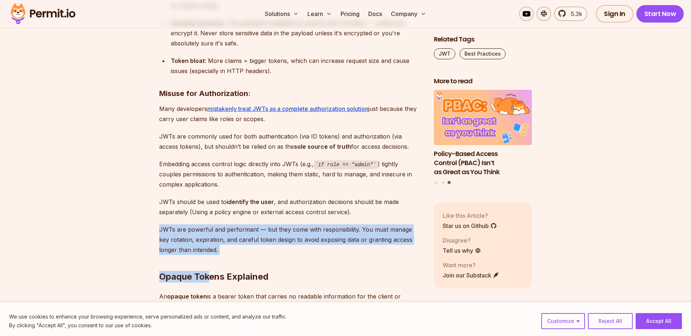
drag, startPoint x: 209, startPoint y: 252, endPoint x: 151, endPoint y: 229, distance: 61.4
click at [151, 229] on section "Table of Contents Bearer tokens play an important role in securing APIs and man…" at bounding box center [345, 279] width 691 height 6084
drag, startPoint x: 151, startPoint y: 229, endPoint x: 135, endPoint y: 231, distance: 16.1
click at [135, 231] on section "Table of Contents Bearer tokens play an important role in securing APIs and man…" at bounding box center [345, 279] width 691 height 6084
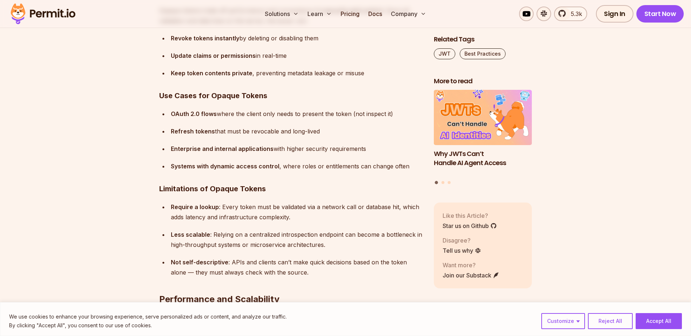
scroll to position [3822, 0]
drag, startPoint x: 392, startPoint y: 112, endPoint x: 172, endPoint y: 112, distance: 220.2
click at [172, 112] on div "OAuth 2.0 flows where the client only needs to present the token (not inspect i…" at bounding box center [296, 113] width 251 height 10
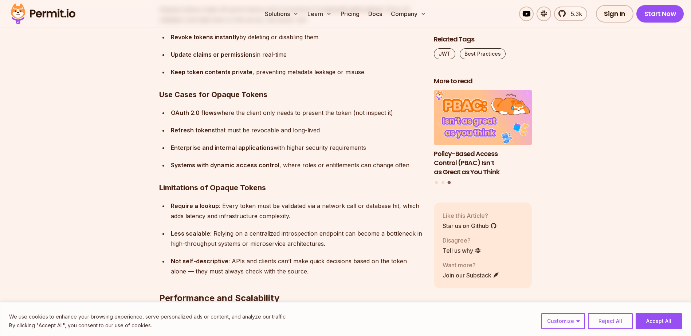
drag, startPoint x: 171, startPoint y: 148, endPoint x: 367, endPoint y: 148, distance: 196.6
click at [367, 148] on div "Enterprise and internal applications with higher security requirements" at bounding box center [296, 148] width 251 height 10
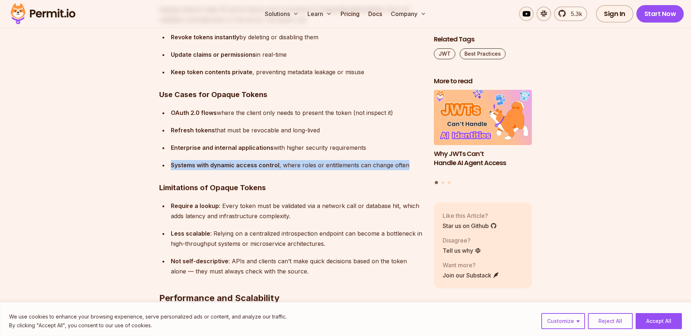
drag, startPoint x: 406, startPoint y: 166, endPoint x: 170, endPoint y: 169, distance: 235.5
click at [171, 169] on div "Systems with dynamic access control , where roles or entitlements can change of…" at bounding box center [296, 165] width 251 height 10
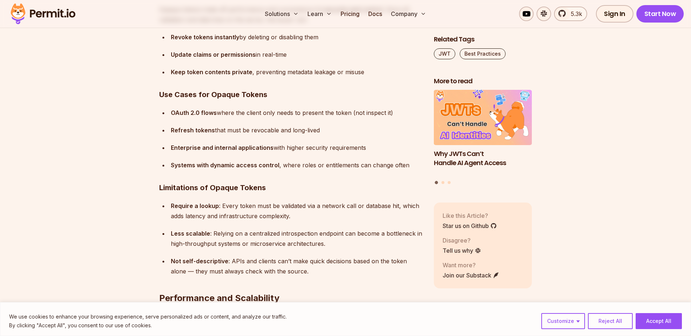
click at [294, 191] on h3 "Limitations of Opaque Tokens" at bounding box center [290, 188] width 263 height 12
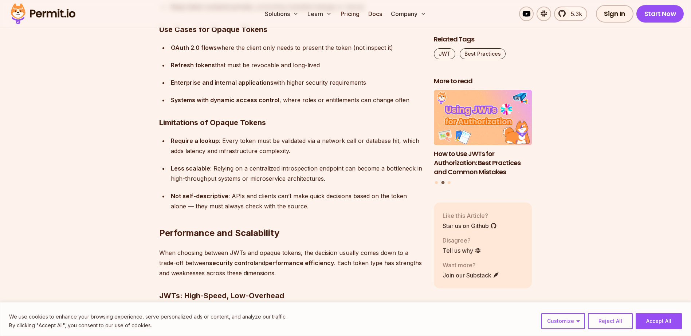
scroll to position [3895, 0]
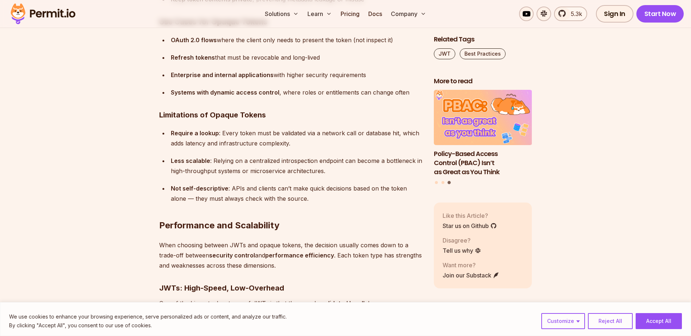
click at [297, 199] on h2 "Performance and Scalability" at bounding box center [290, 211] width 263 height 41
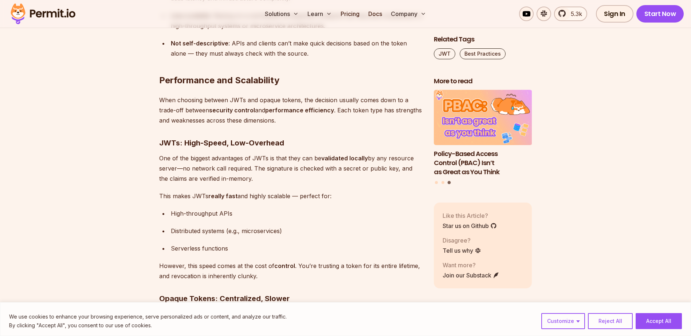
scroll to position [4040, 0]
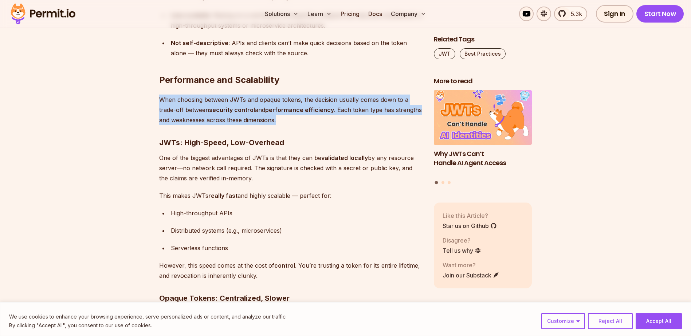
drag, startPoint x: 280, startPoint y: 119, endPoint x: 155, endPoint y: 102, distance: 126.0
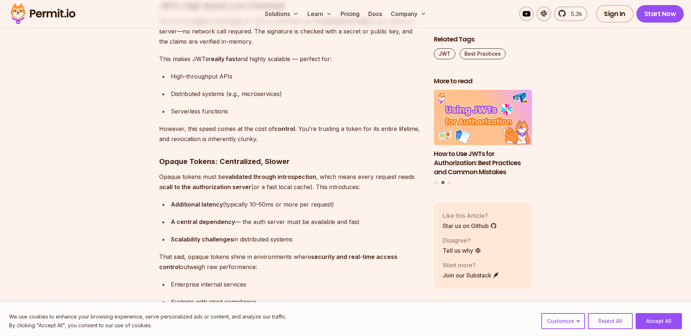
scroll to position [4186, 0]
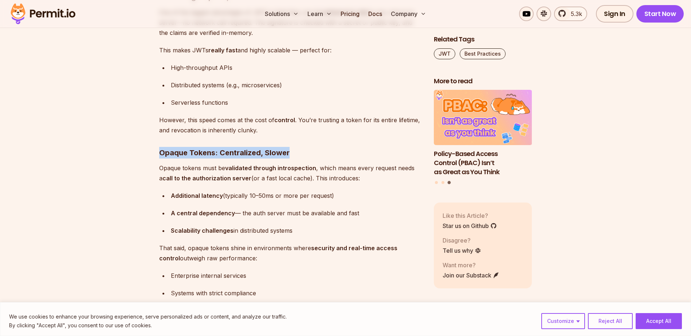
drag, startPoint x: 160, startPoint y: 153, endPoint x: 317, endPoint y: 154, distance: 156.9
click at [317, 154] on h3 "Opaque Tokens: Centralized, Slower" at bounding box center [290, 153] width 263 height 12
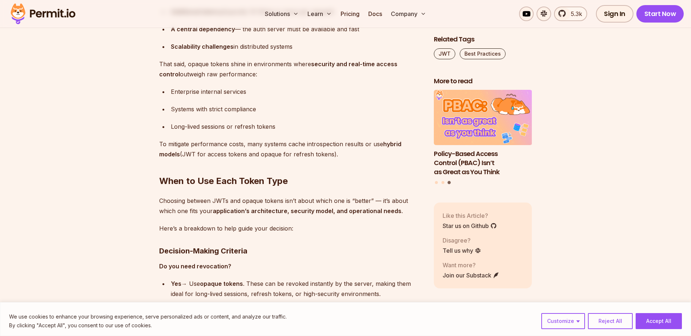
scroll to position [4404, 0]
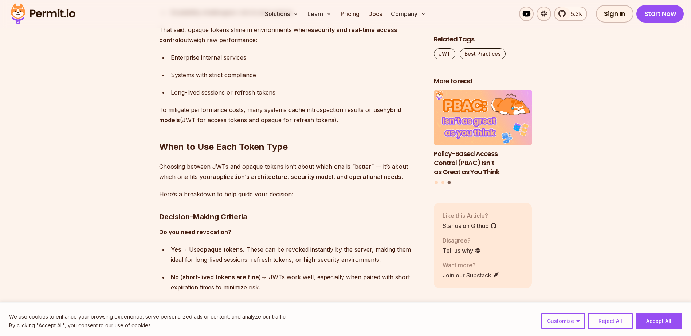
click at [239, 144] on h2 "When to Use Each Token Type" at bounding box center [290, 132] width 263 height 41
click at [370, 166] on p "Choosing between JWTs and opaque tokens isn’t about which one is “better” — it’…" at bounding box center [290, 172] width 263 height 20
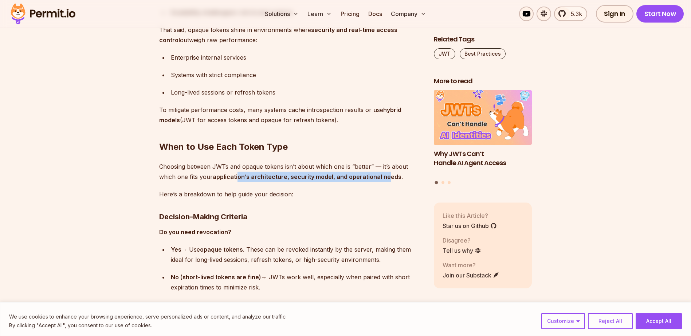
drag, startPoint x: 237, startPoint y: 175, endPoint x: 389, endPoint y: 176, distance: 151.4
click at [389, 176] on strong "application’s architecture, security model, and operational needs" at bounding box center [307, 176] width 189 height 7
click at [310, 190] on p "Here’s a breakdown to help guide your decision:" at bounding box center [290, 194] width 263 height 10
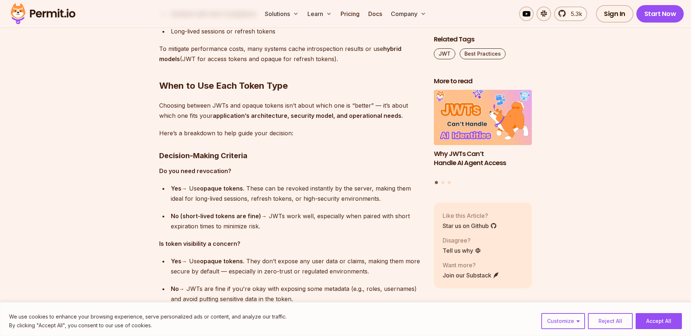
scroll to position [4477, 0]
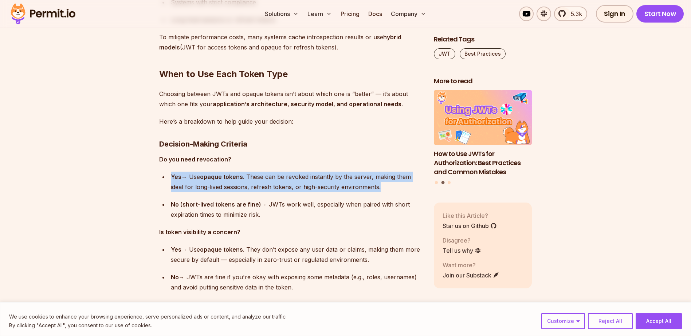
drag, startPoint x: 171, startPoint y: 177, endPoint x: 389, endPoint y: 189, distance: 218.4
click at [389, 189] on div "Yes → Use opaque tokens . These can be revoked instantly by the server, making …" at bounding box center [296, 182] width 251 height 20
drag, startPoint x: 267, startPoint y: 214, endPoint x: 171, endPoint y: 205, distance: 97.0
click at [171, 205] on div "No (short-lived tokens are fine) → JWTs work well, especially when paired with …" at bounding box center [296, 209] width 251 height 20
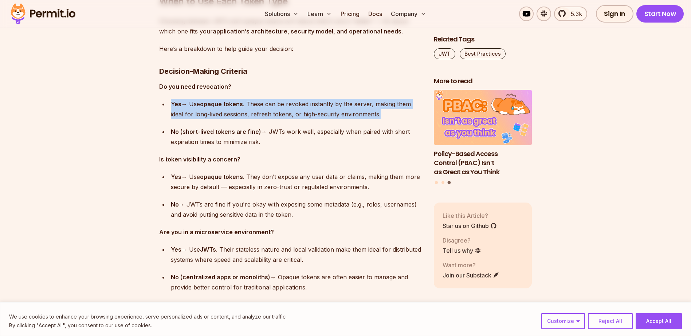
scroll to position [4586, 0]
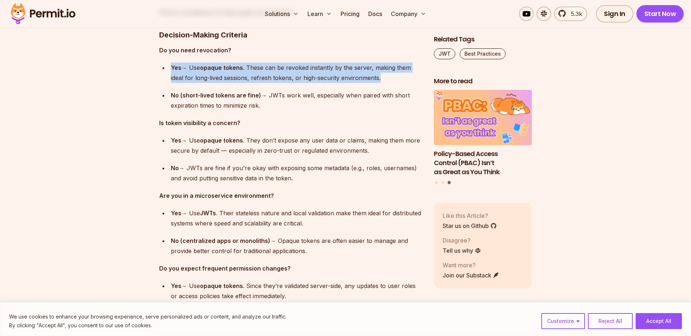
click at [274, 108] on div "No (short-lived tokens are fine) → JWTs work well, especially when paired with …" at bounding box center [296, 100] width 251 height 20
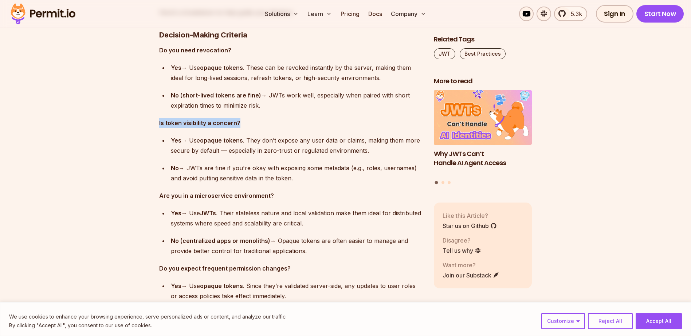
drag, startPoint x: 159, startPoint y: 123, endPoint x: 253, endPoint y: 123, distance: 93.9
click at [253, 123] on p "Is token visibility a concern?" at bounding box center [290, 123] width 263 height 10
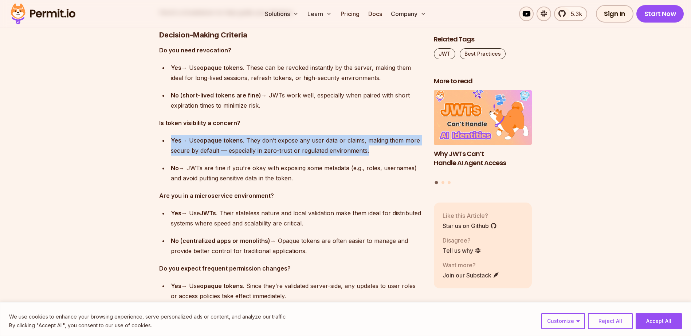
drag, startPoint x: 171, startPoint y: 141, endPoint x: 374, endPoint y: 151, distance: 202.7
click at [374, 151] on div "Yes → Use opaque tokens . They don’t expose any user data or claims, making the…" at bounding box center [296, 145] width 251 height 20
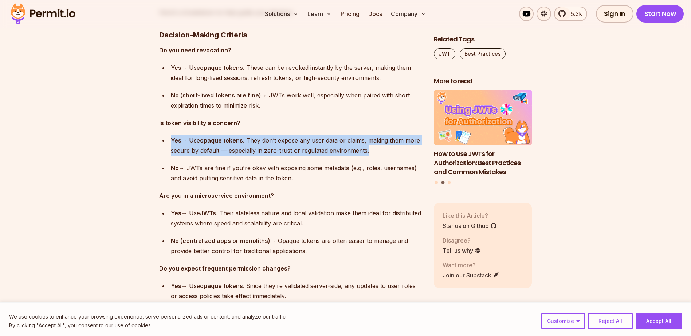
drag, startPoint x: 296, startPoint y: 178, endPoint x: 170, endPoint y: 166, distance: 126.1
click at [171, 166] on div "No → JWTs are fine if you're okay with exposing some metadata (e.g., roles, use…" at bounding box center [296, 173] width 251 height 20
click at [304, 181] on div "No → JWTs are fine if you're okay with exposing some metadata (e.g., roles, use…" at bounding box center [296, 173] width 251 height 20
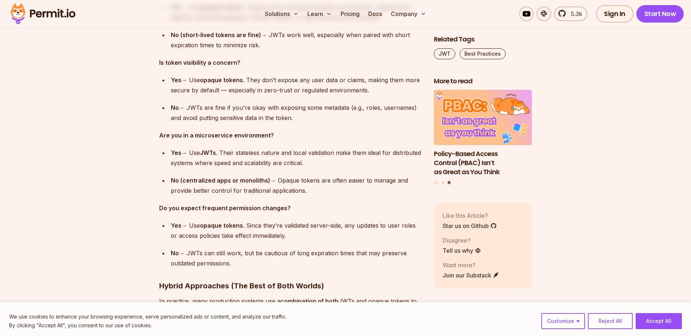
scroll to position [4659, 0]
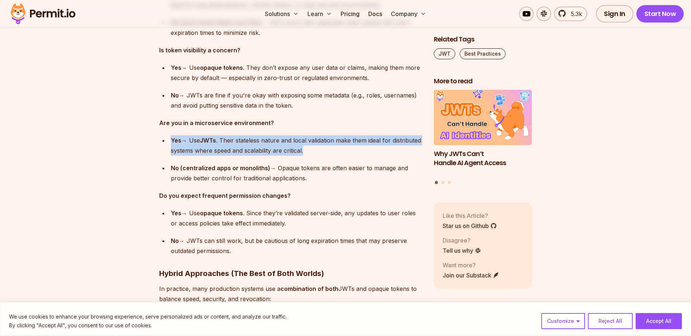
drag, startPoint x: 171, startPoint y: 141, endPoint x: 339, endPoint y: 151, distance: 167.7
click at [339, 151] on div "Yes → Use JWTs . Their stateless nature and local validation make them ideal fo…" at bounding box center [296, 145] width 251 height 20
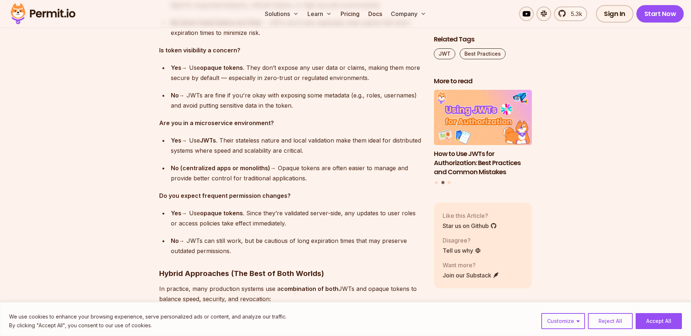
click at [171, 168] on strong "No (centralized apps or monoliths)" at bounding box center [220, 168] width 99 height 7
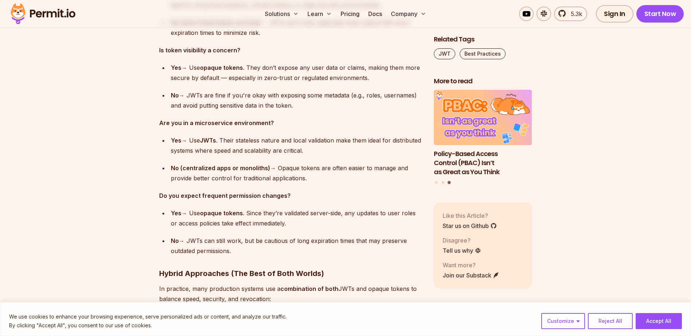
drag, startPoint x: 171, startPoint y: 168, endPoint x: 310, endPoint y: 178, distance: 139.7
click at [310, 178] on div "No (centralized apps or monoliths) → Opaque tokens are often easier to manage a…" at bounding box center [296, 173] width 251 height 20
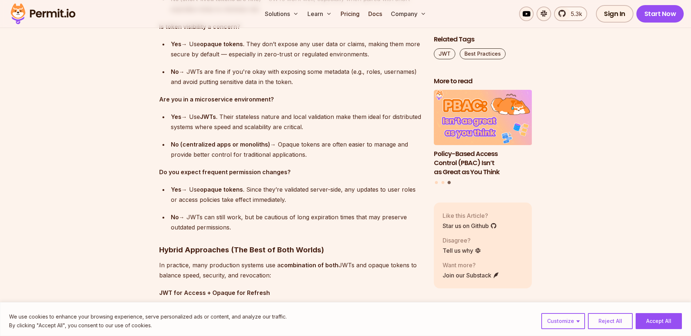
scroll to position [4696, 0]
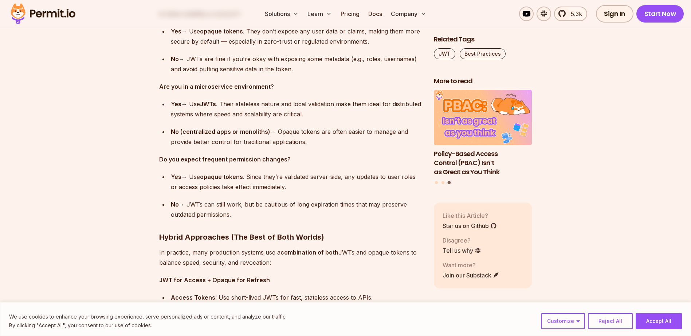
click at [244, 217] on div "No → JWTs can still work, but be cautious of long expiration times that may pre…" at bounding box center [296, 209] width 251 height 20
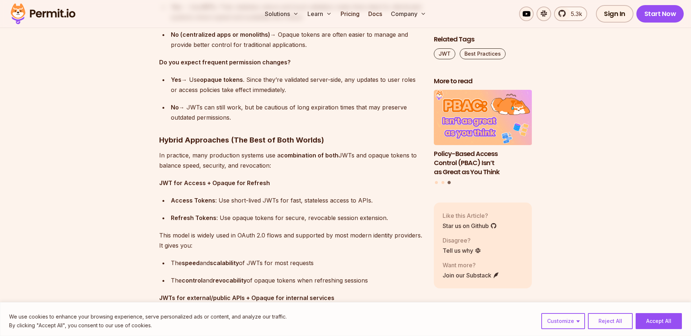
scroll to position [4805, 0]
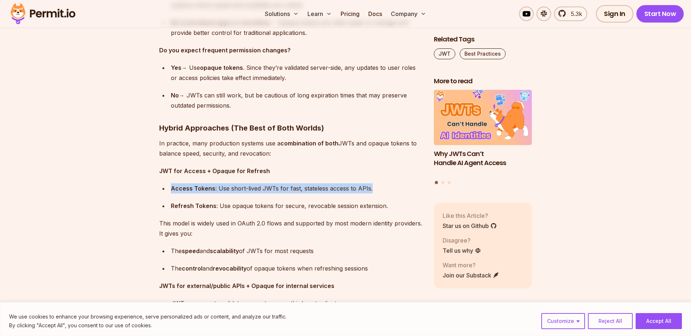
drag, startPoint x: 371, startPoint y: 187, endPoint x: 137, endPoint y: 193, distance: 234.1
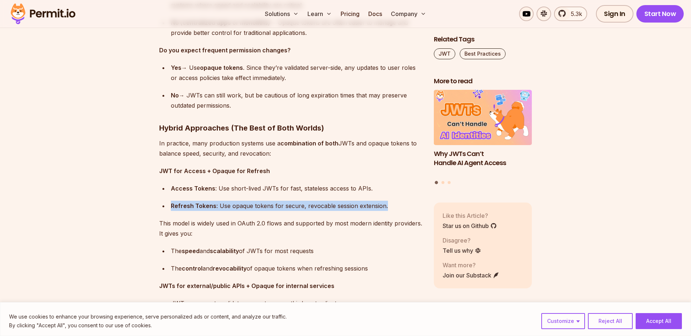
drag, startPoint x: 384, startPoint y: 205, endPoint x: 171, endPoint y: 206, distance: 213.7
click at [171, 206] on div "Refresh Tokens : Use opaque tokens for secure, revocable session extension." at bounding box center [296, 206] width 251 height 10
drag, startPoint x: 171, startPoint y: 206, endPoint x: 198, endPoint y: 233, distance: 38.4
click at [198, 233] on p "This model is widely used in OAuth 2.0 flows and supported by most modern ident…" at bounding box center [290, 228] width 263 height 20
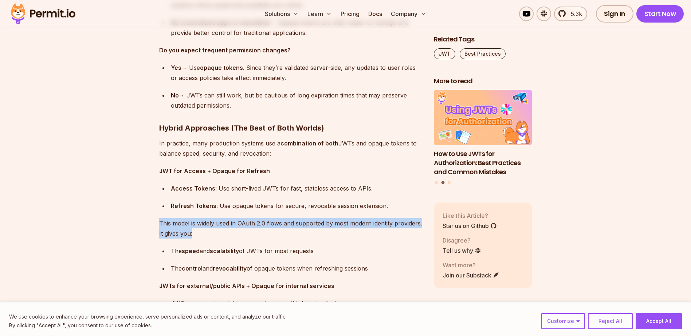
drag, startPoint x: 199, startPoint y: 233, endPoint x: 153, endPoint y: 226, distance: 46.8
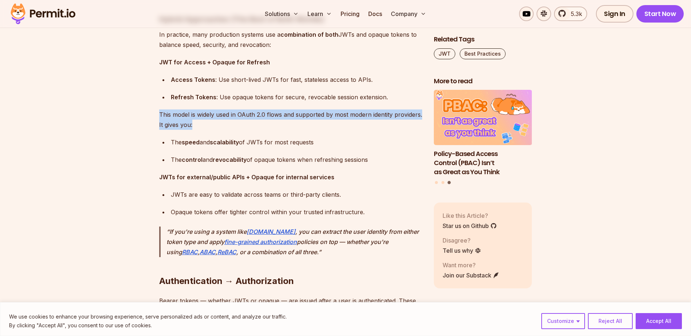
scroll to position [4914, 0]
drag, startPoint x: 371, startPoint y: 159, endPoint x: 171, endPoint y: 162, distance: 199.1
click at [171, 162] on div "The control and revocability of opaque tokens when refreshing sessions" at bounding box center [296, 159] width 251 height 10
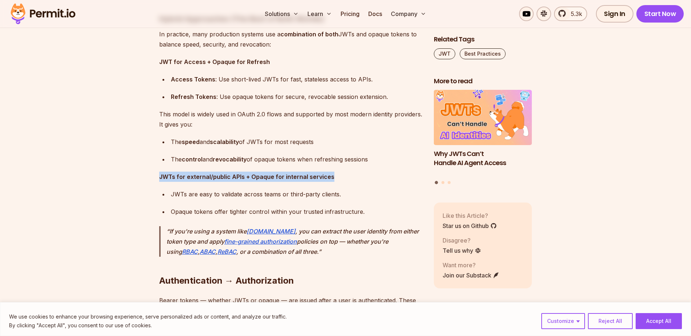
drag, startPoint x: 159, startPoint y: 177, endPoint x: 334, endPoint y: 178, distance: 174.7
click at [334, 178] on p "JWTs for external/public APIs + Opaque for internal services" at bounding box center [290, 177] width 263 height 10
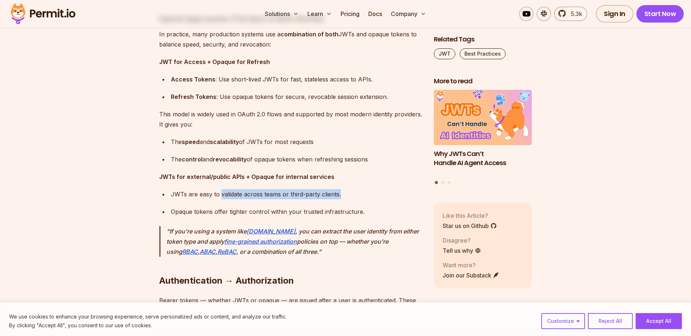
drag, startPoint x: 220, startPoint y: 194, endPoint x: 353, endPoint y: 194, distance: 132.5
click at [353, 194] on div "JWTs are easy to validate across teams or third-party clients." at bounding box center [296, 194] width 251 height 10
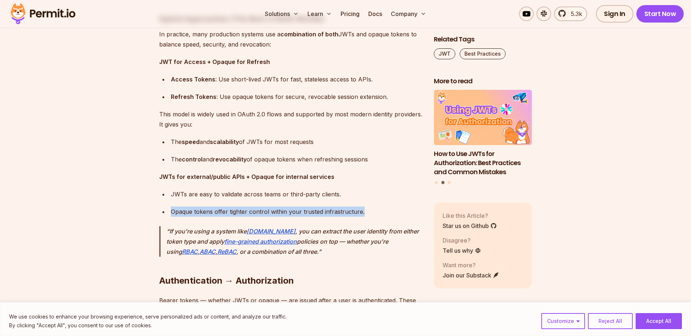
drag, startPoint x: 353, startPoint y: 194, endPoint x: 160, endPoint y: 215, distance: 193.6
click at [160, 215] on ul "JWTs are easy to validate across teams or third-party clients. Opaque tokens of…" at bounding box center [290, 203] width 263 height 28
click at [369, 212] on div "Opaque tokens offer tighter control within your trusted infrastructure." at bounding box center [296, 212] width 251 height 10
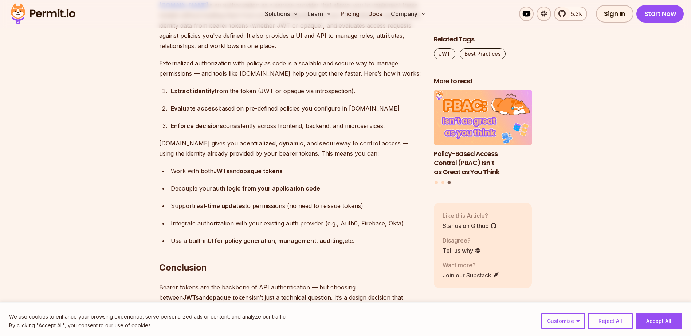
scroll to position [6006, 0]
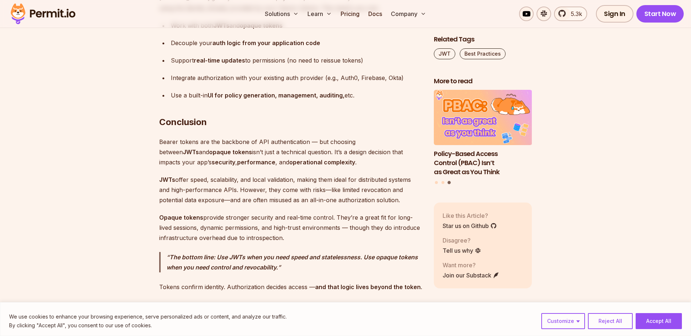
click at [246, 123] on h2 "Conclusion" at bounding box center [290, 107] width 263 height 41
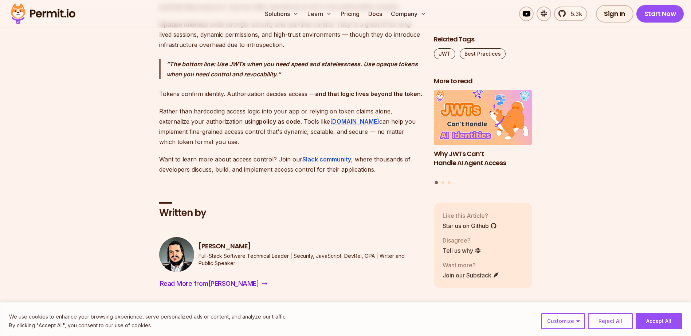
scroll to position [6188, 0]
